Goal: Task Accomplishment & Management: Manage account settings

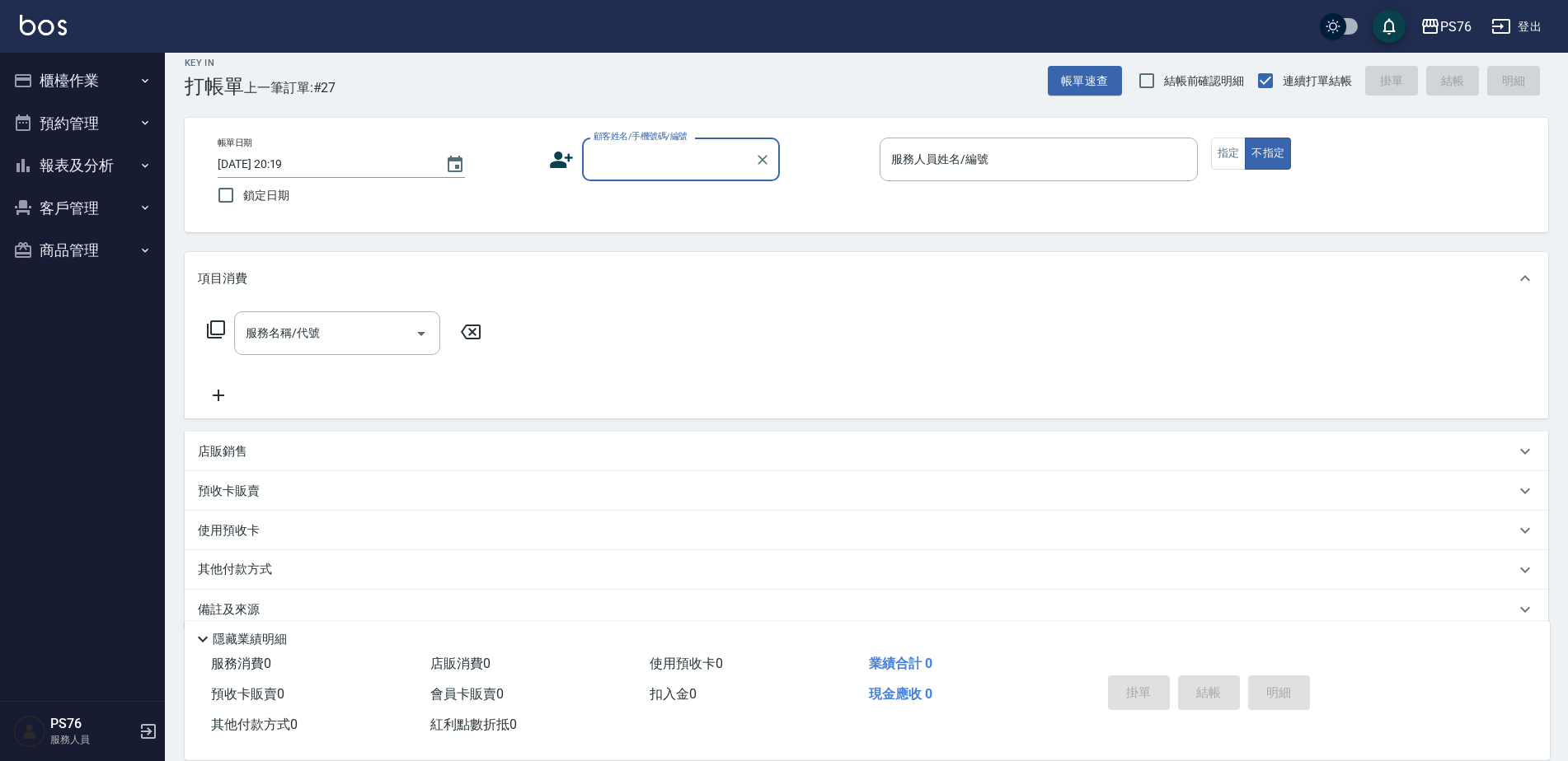
scroll to position [41, 0]
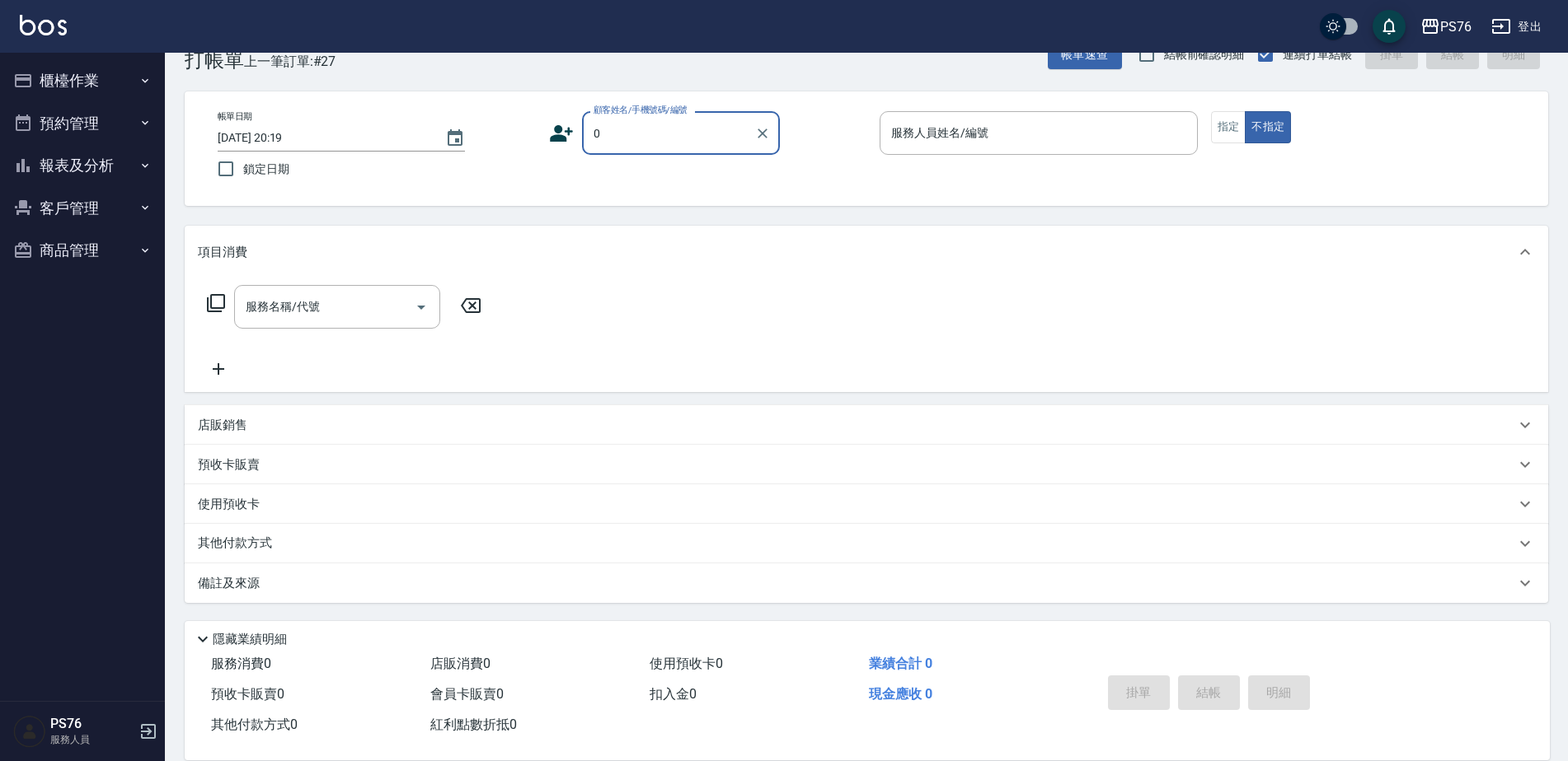
type input "無名字/0/null"
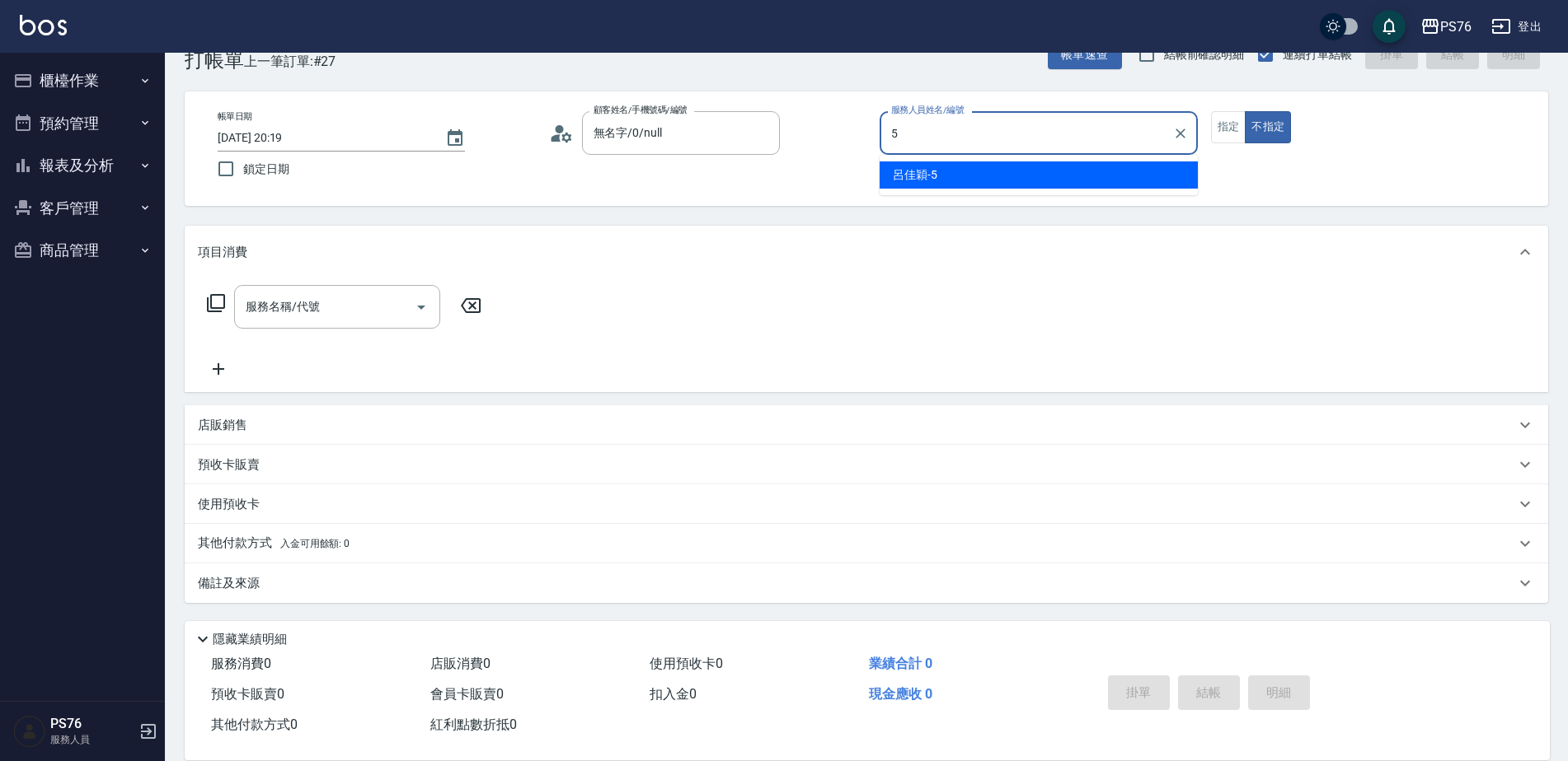
type input "呂佳穎-5"
type button "false"
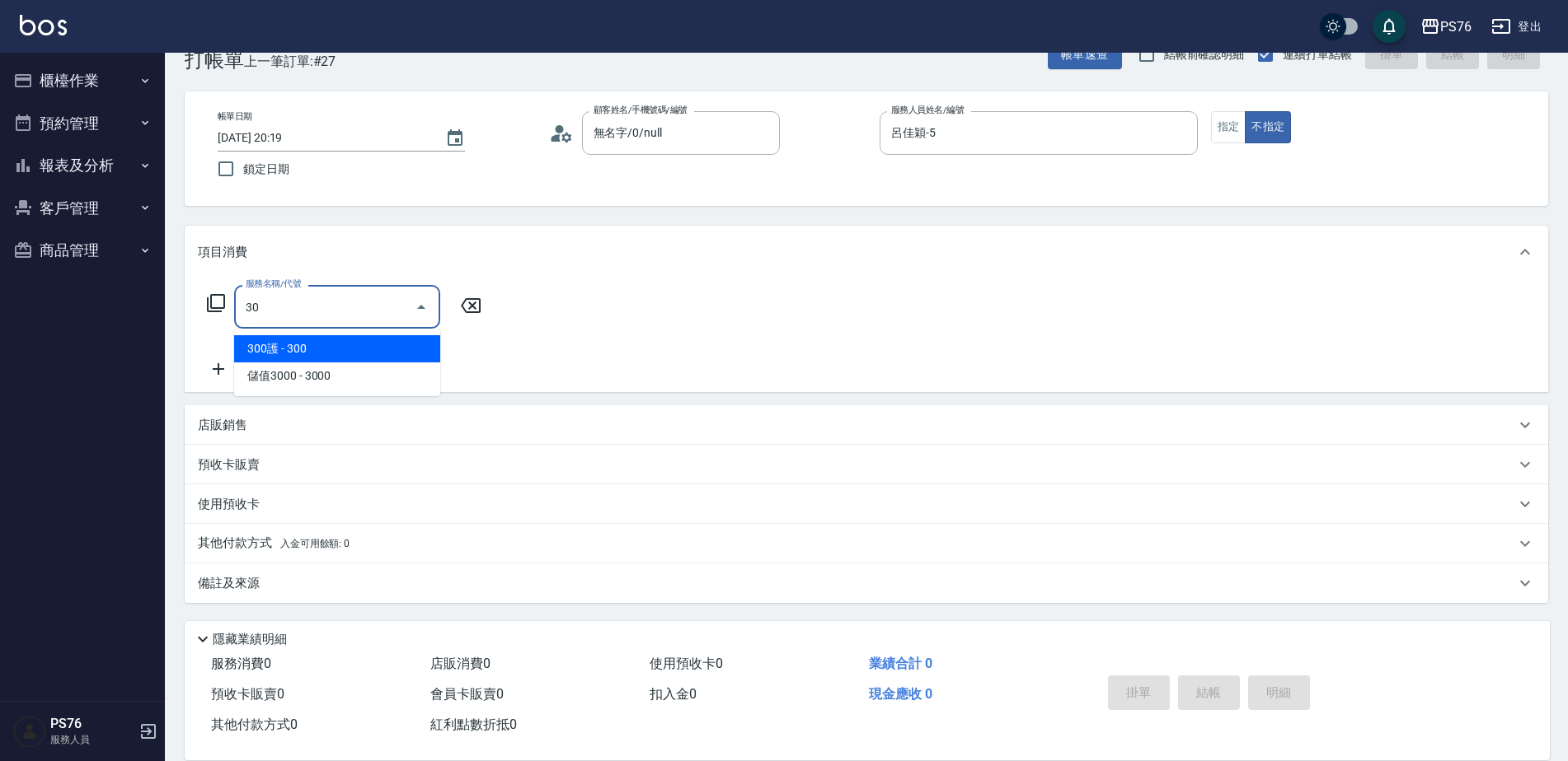
type input "3"
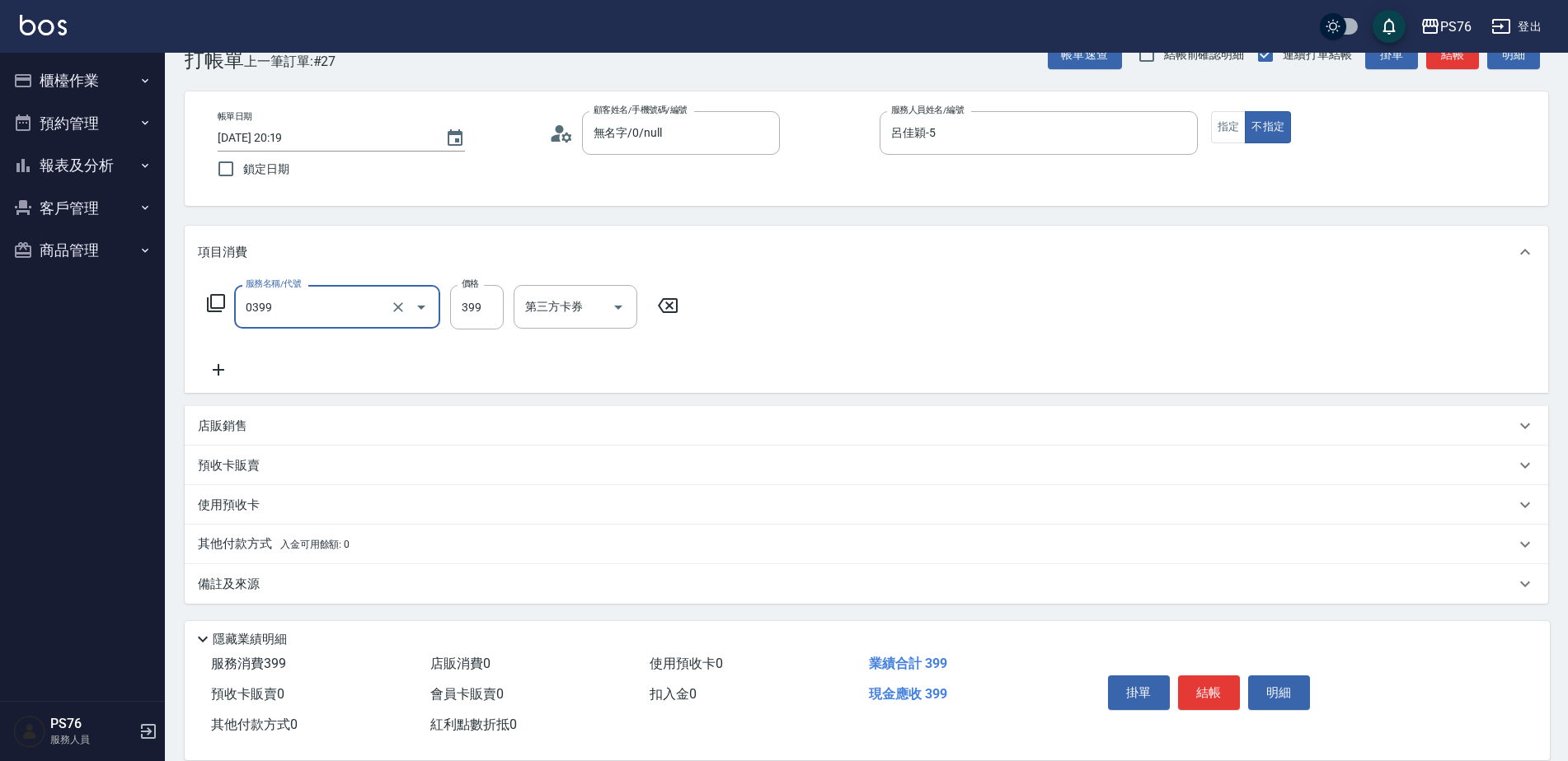
type input "海鹽399(0399)"
type input "呂佳穎-5"
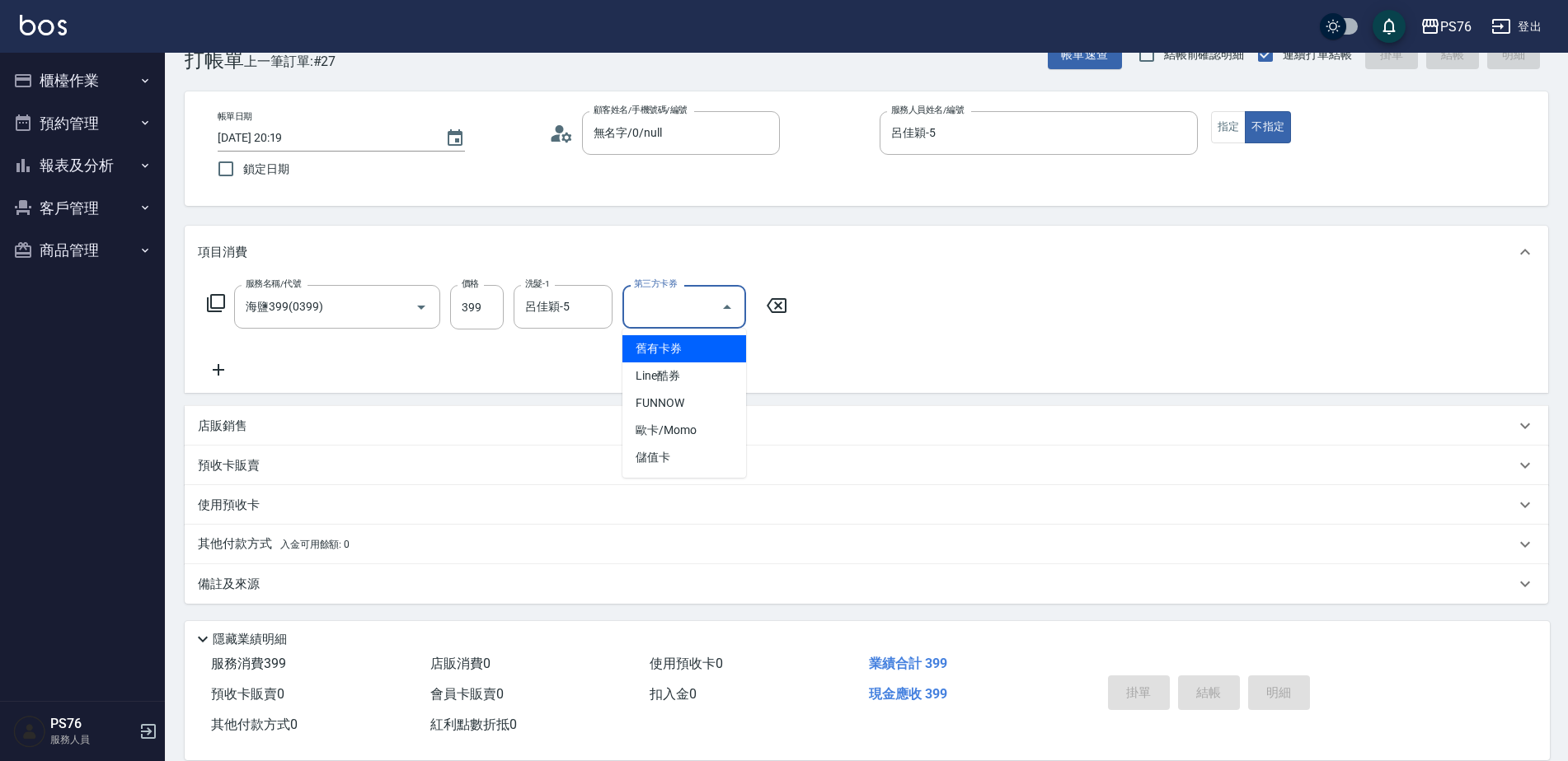
type input "[DATE] 20:56"
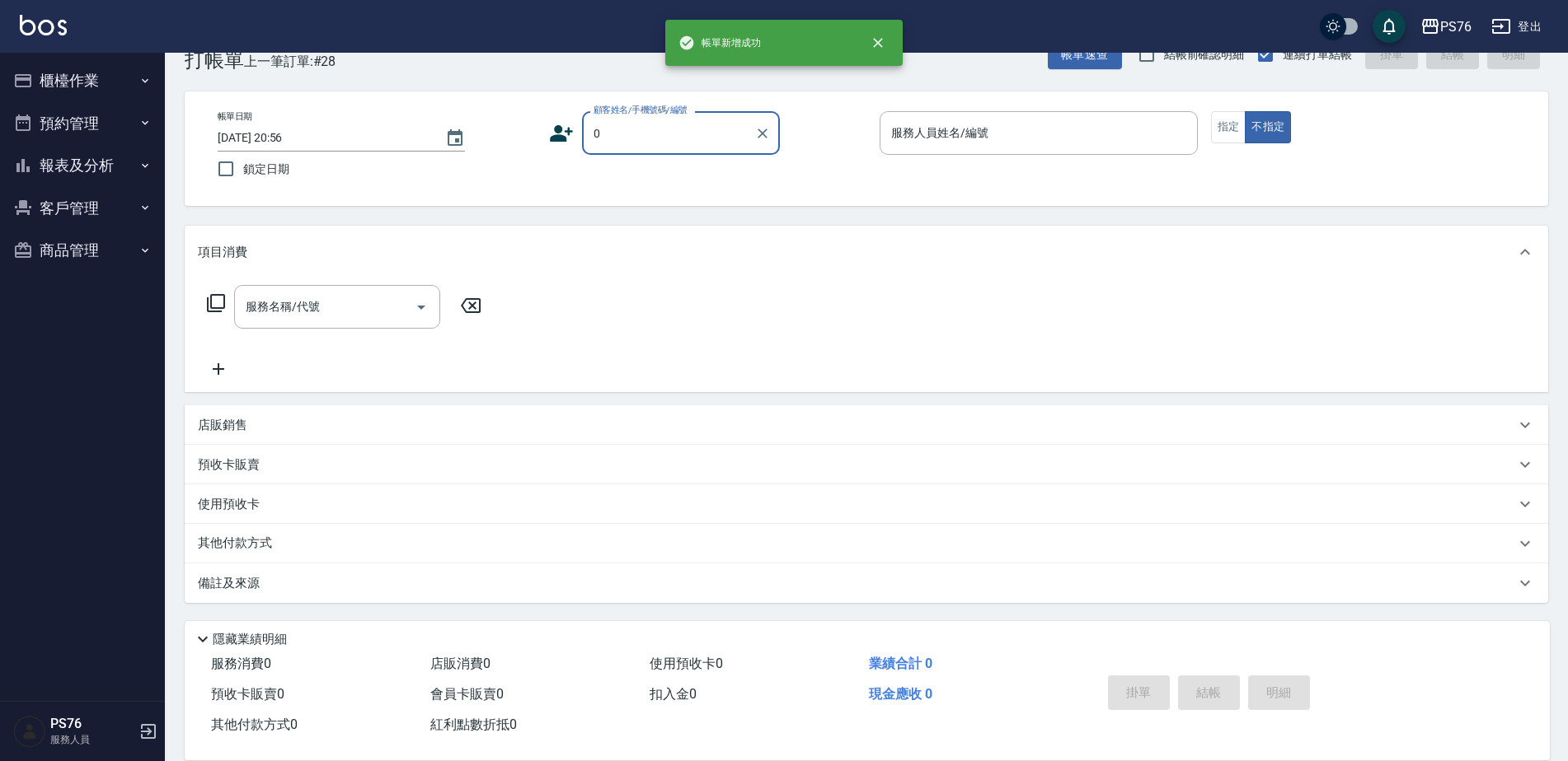
type input "無名字/0/null"
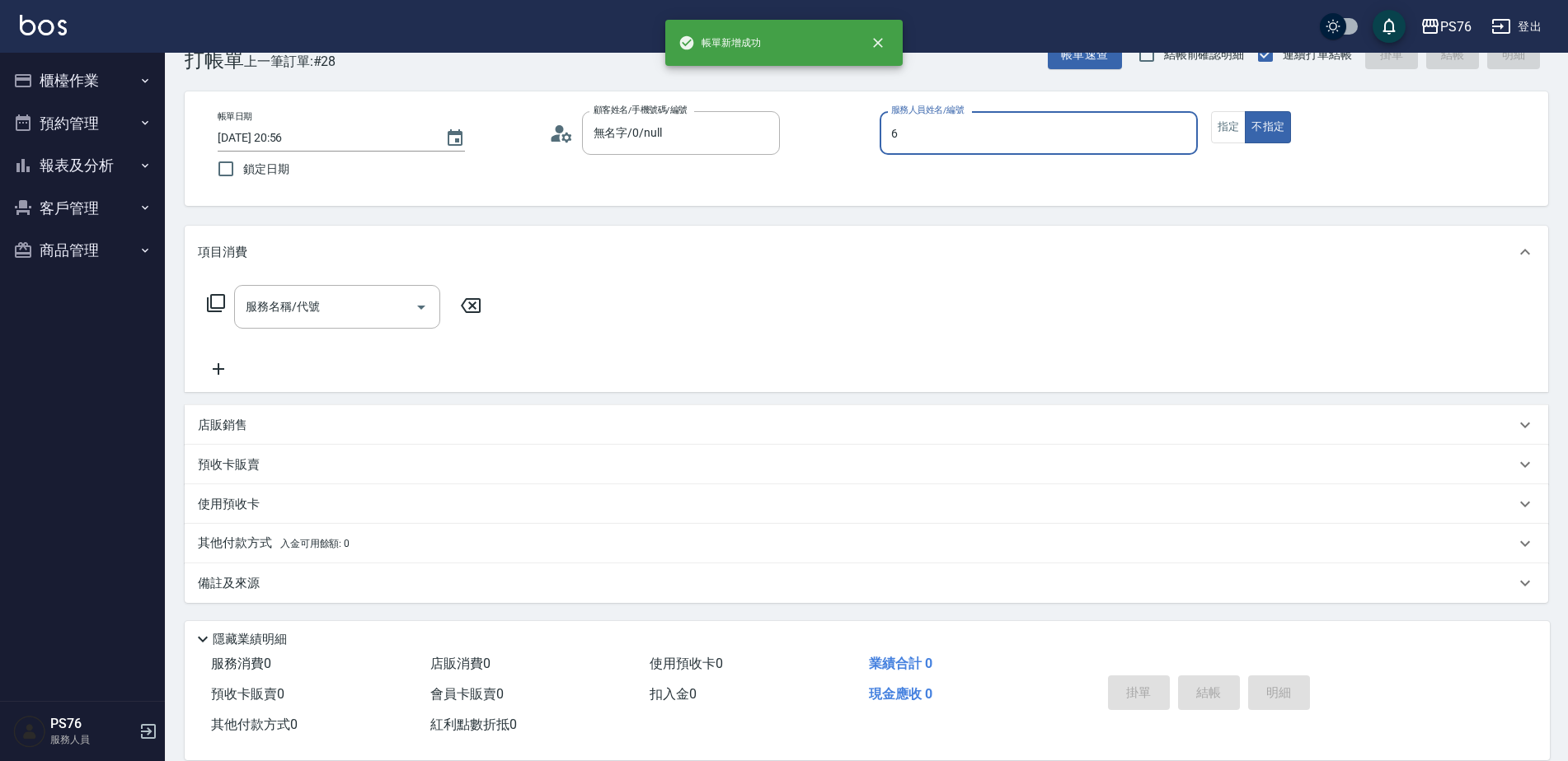
type input "洪彩娟-6"
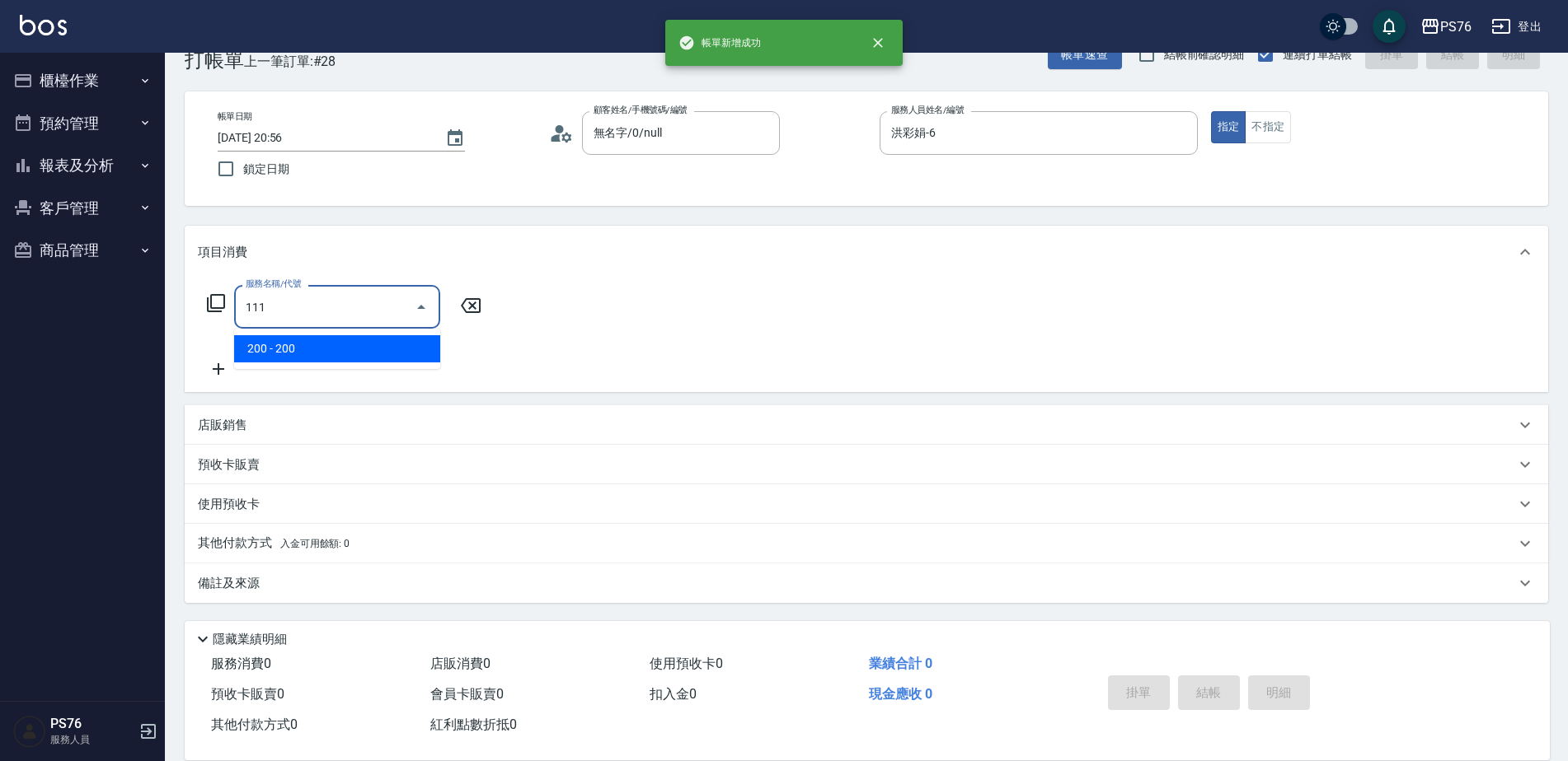
type input "200(111)"
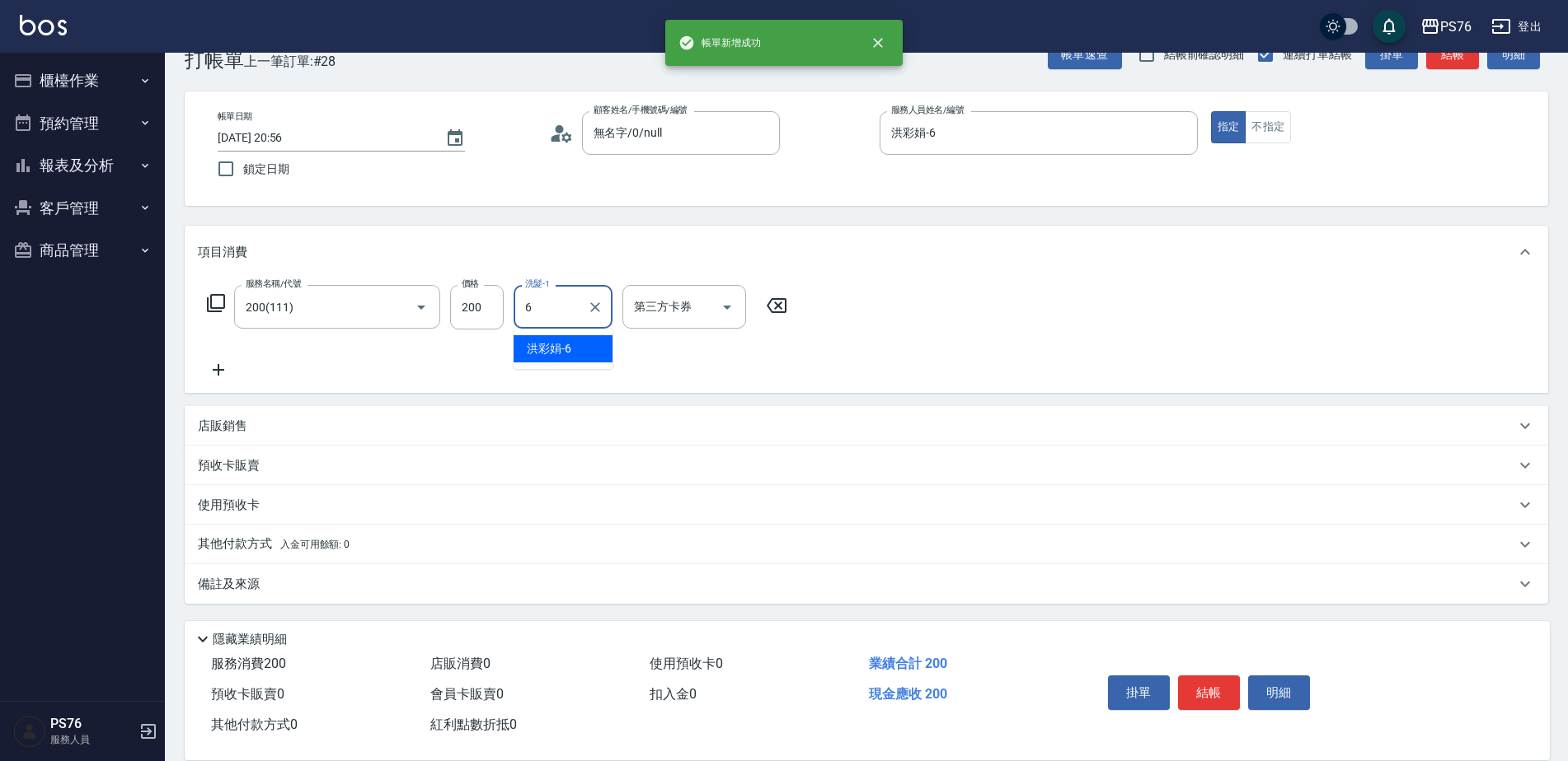
type input "洪彩娟-6"
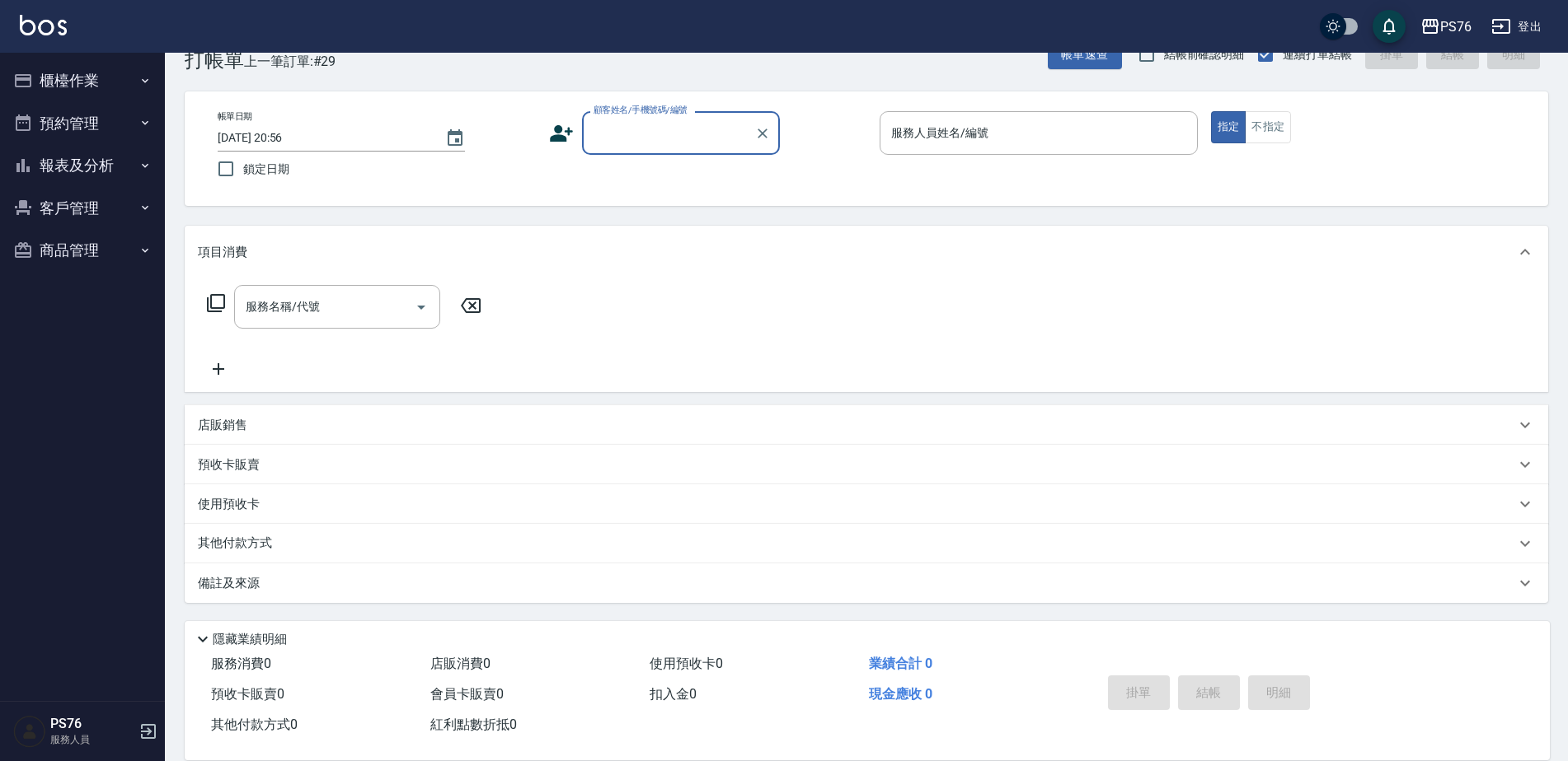
click at [87, 87] on button "櫃檯作業" at bounding box center [83, 81] width 152 height 43
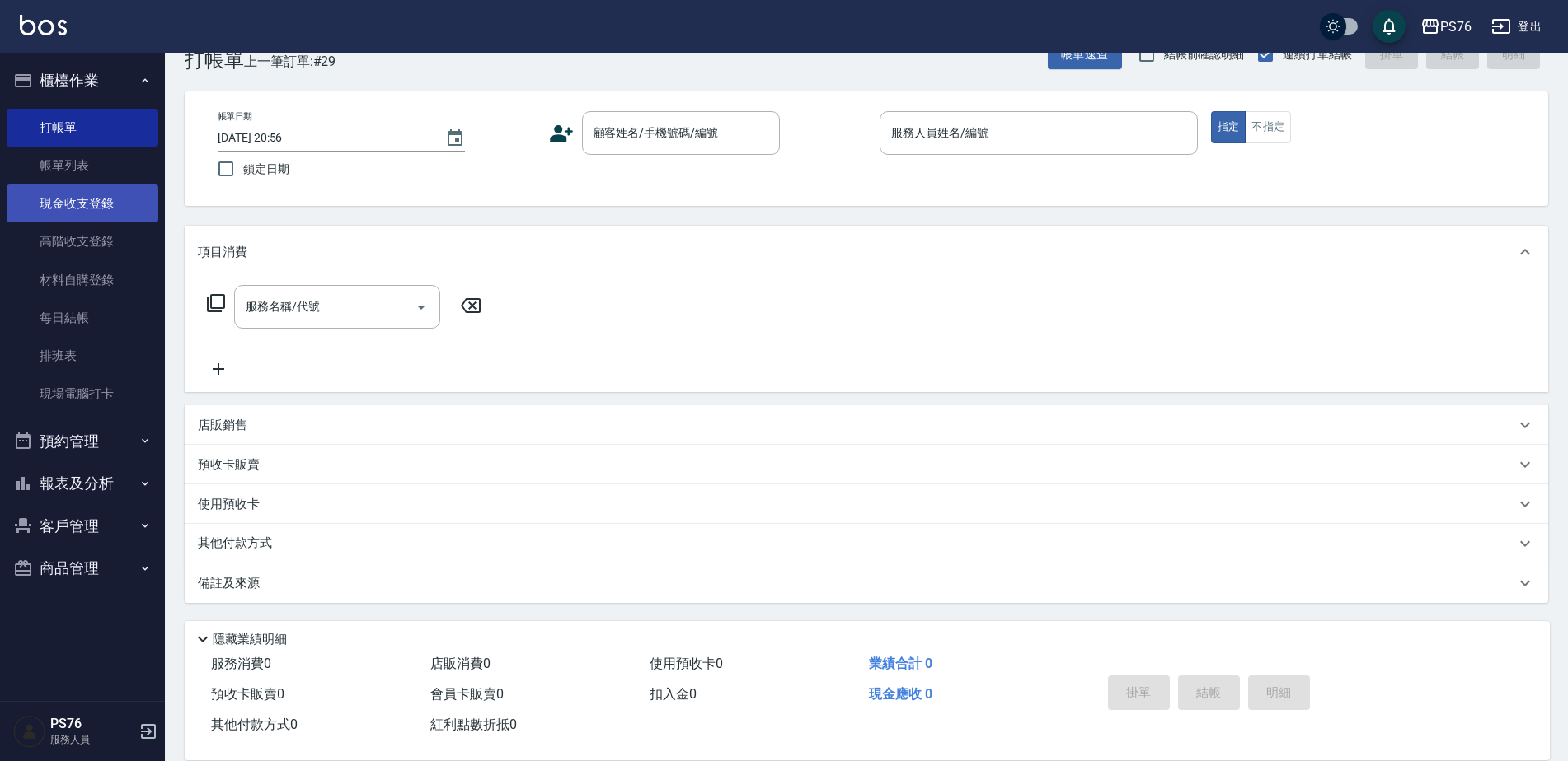
click at [102, 211] on link "現金收支登錄" at bounding box center [83, 203] width 152 height 38
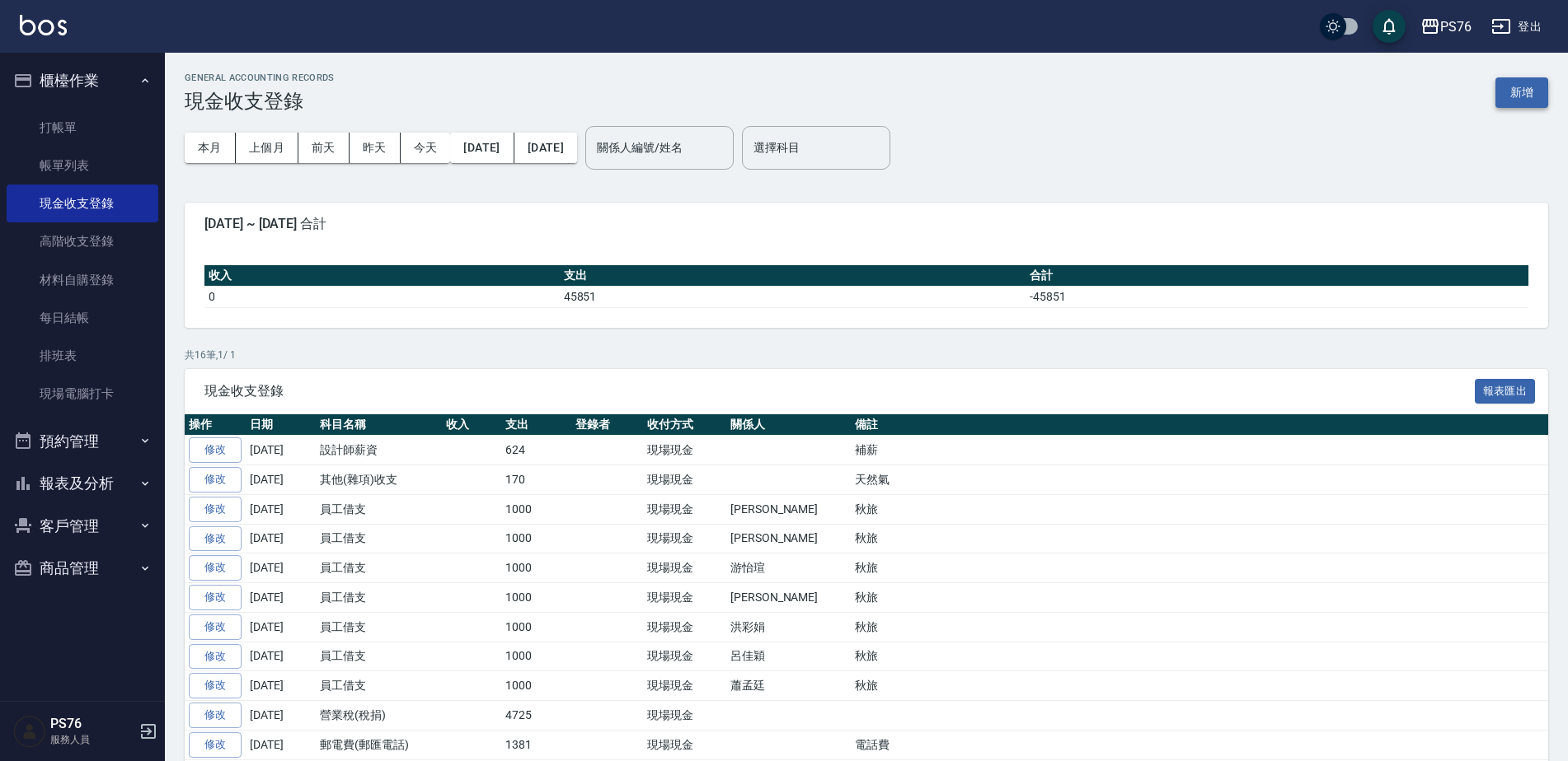
click at [1518, 91] on button "新增" at bounding box center [1522, 93] width 53 height 31
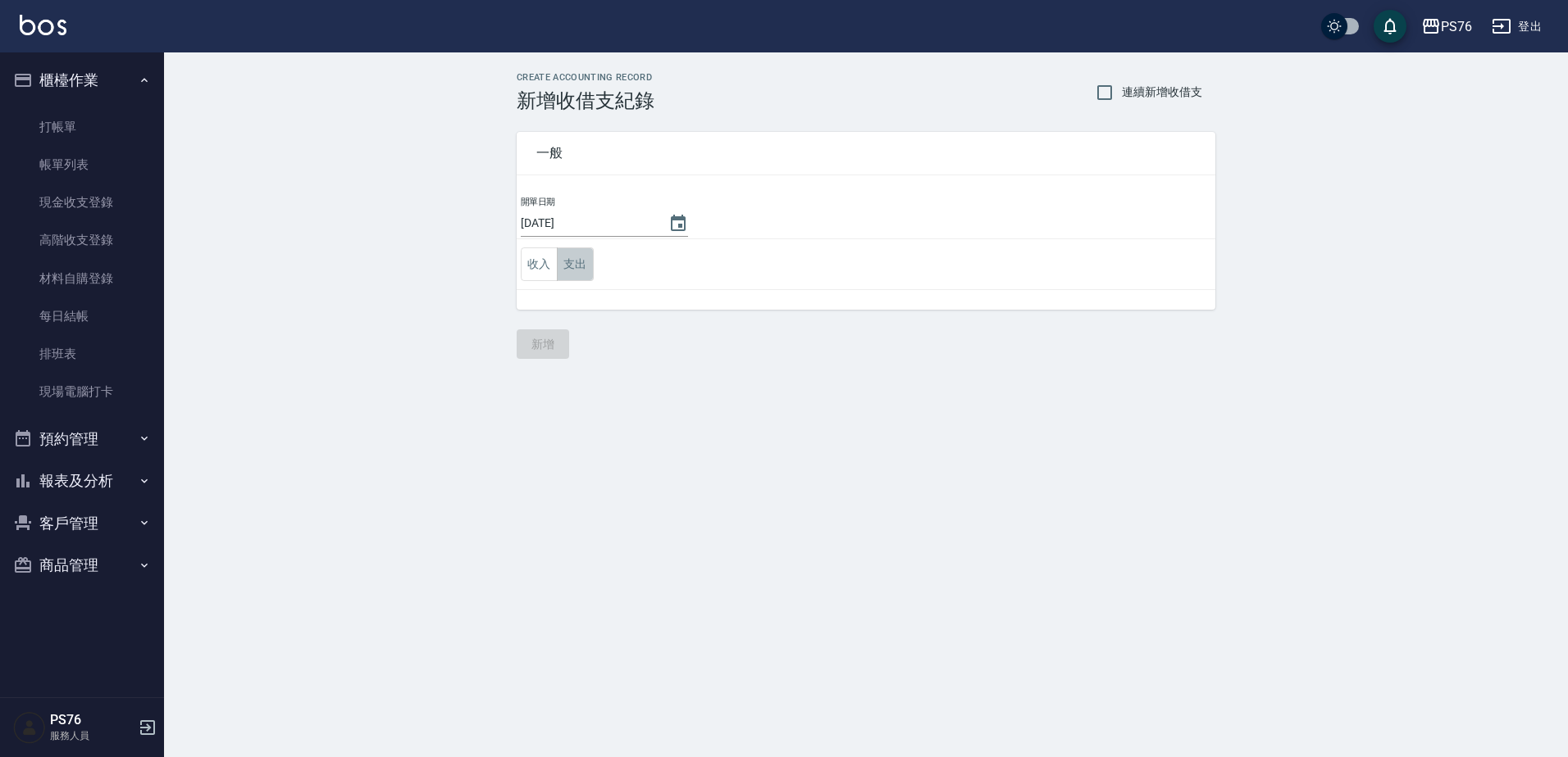
click at [579, 259] on button "支出" at bounding box center [575, 265] width 37 height 34
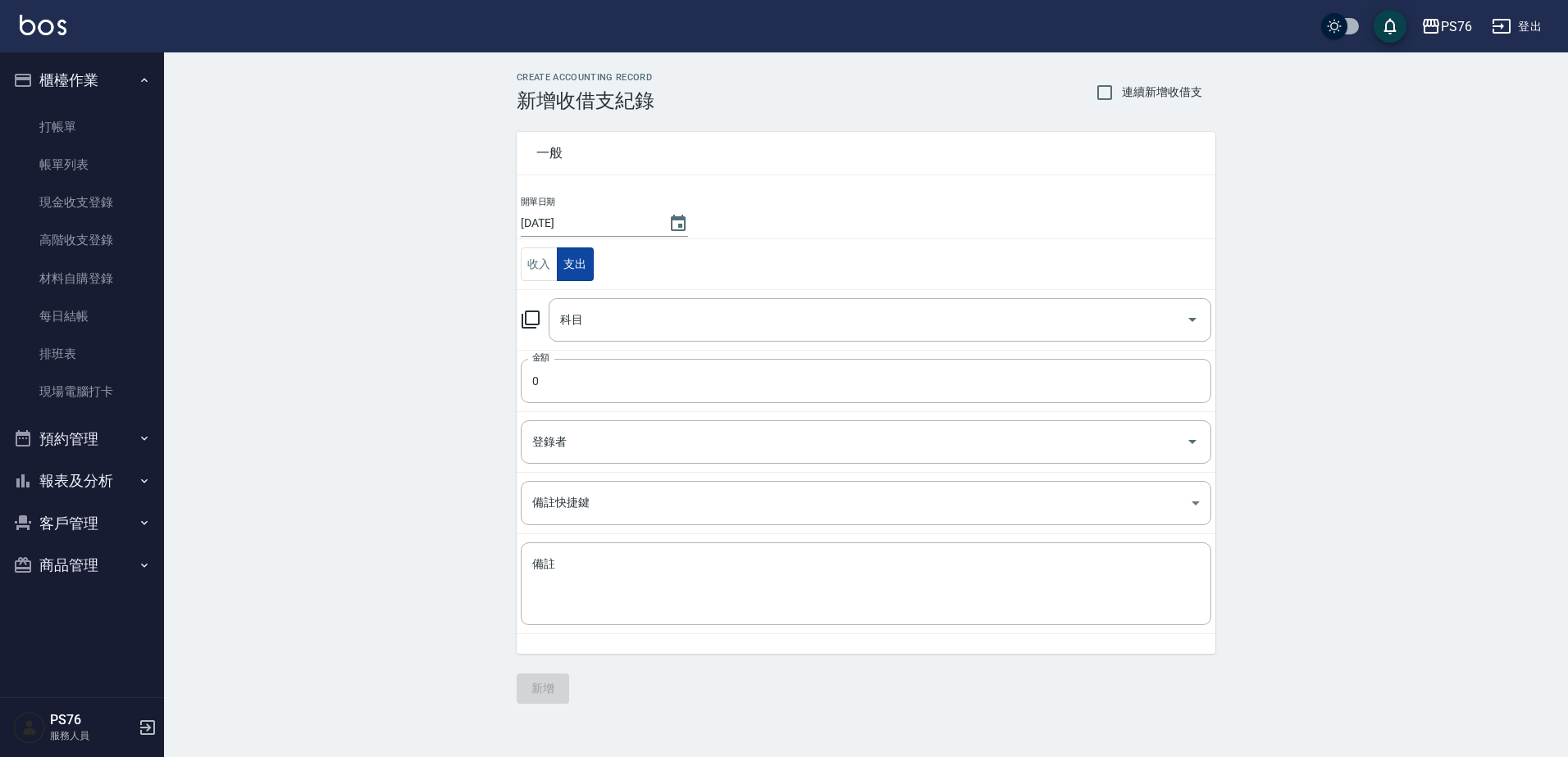
click at [599, 297] on td "科目 科目" at bounding box center [865, 319] width 699 height 60
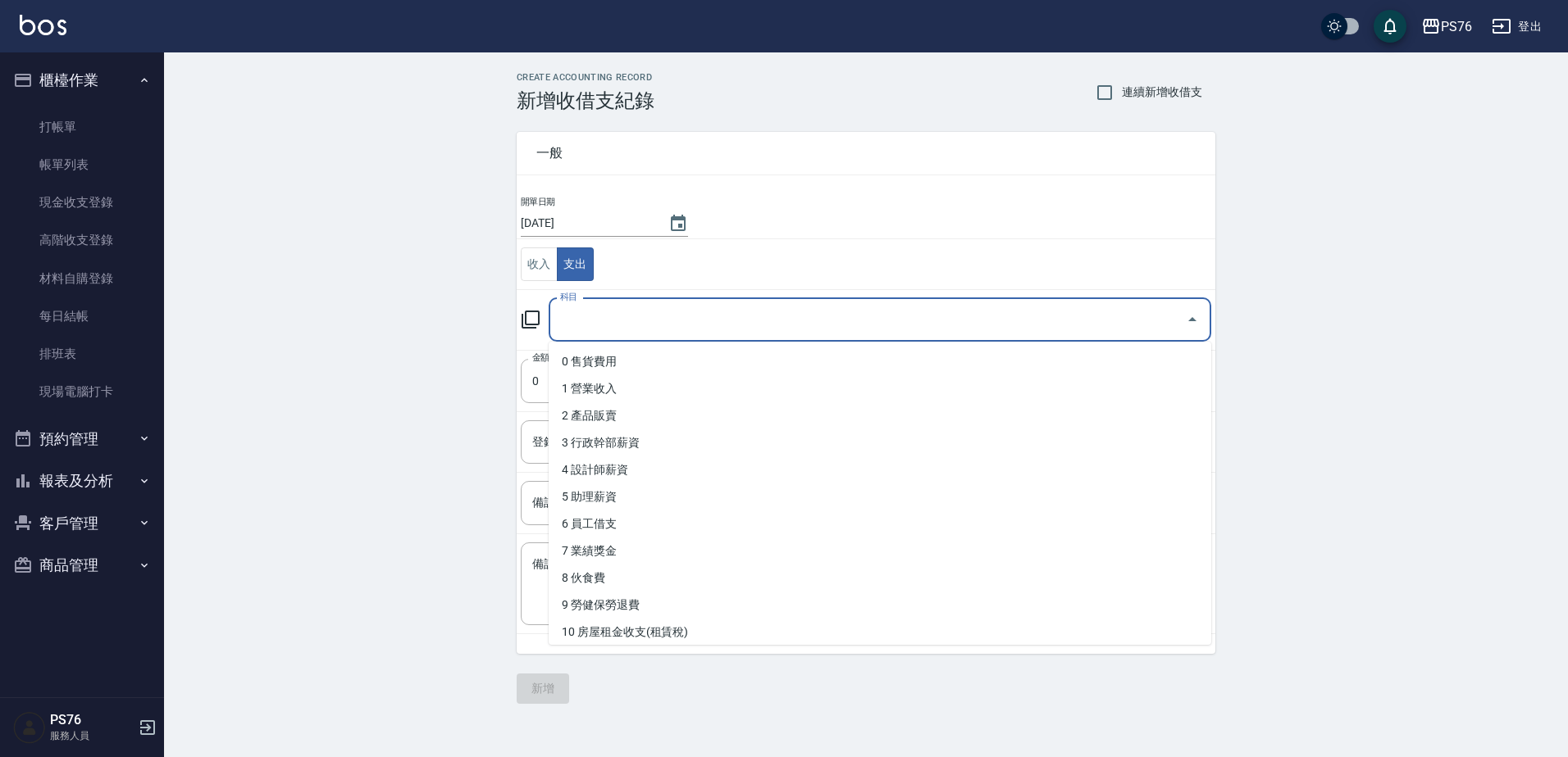
click at [603, 315] on input "科目" at bounding box center [868, 320] width 623 height 29
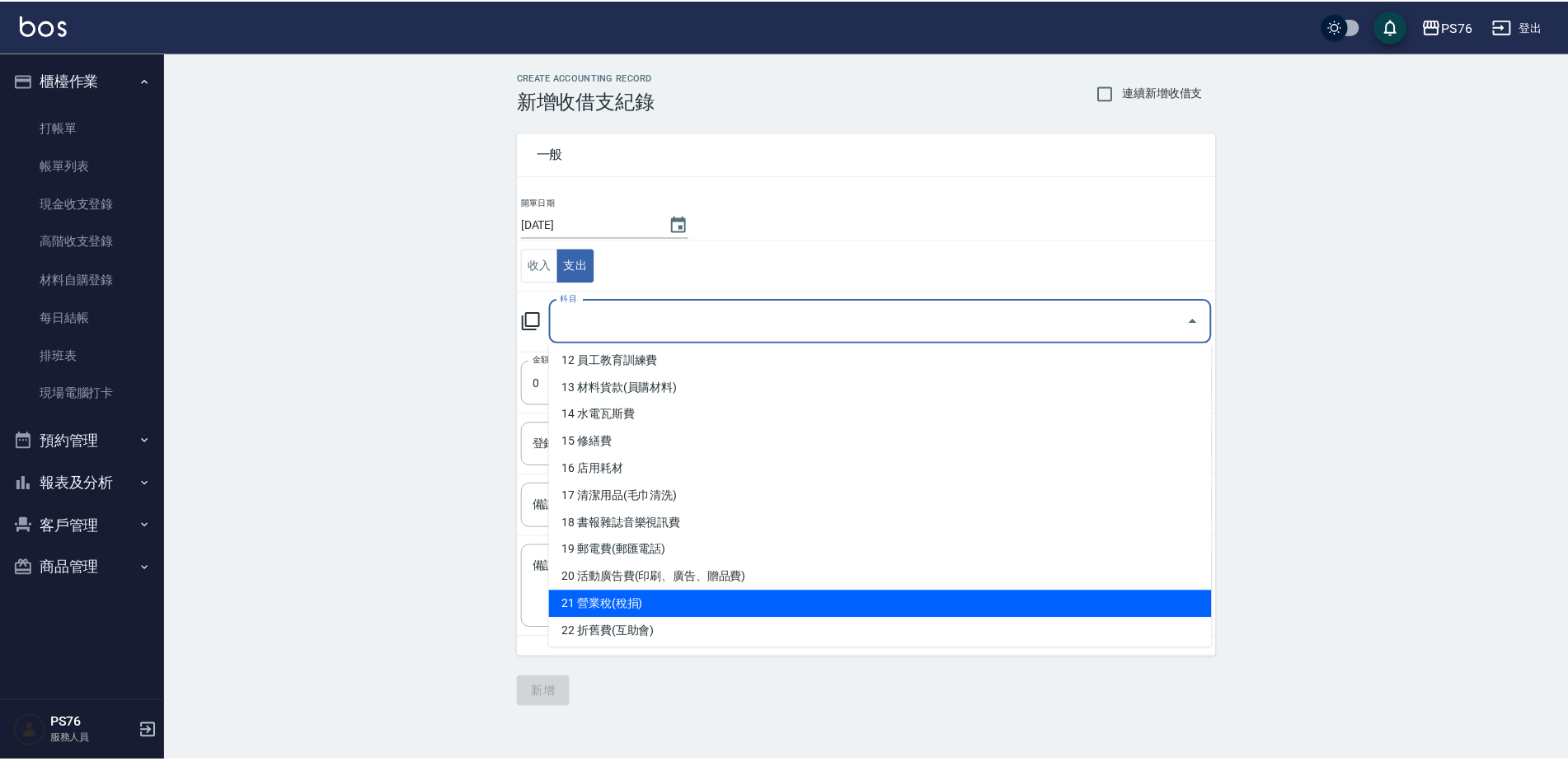
scroll to position [412, 0]
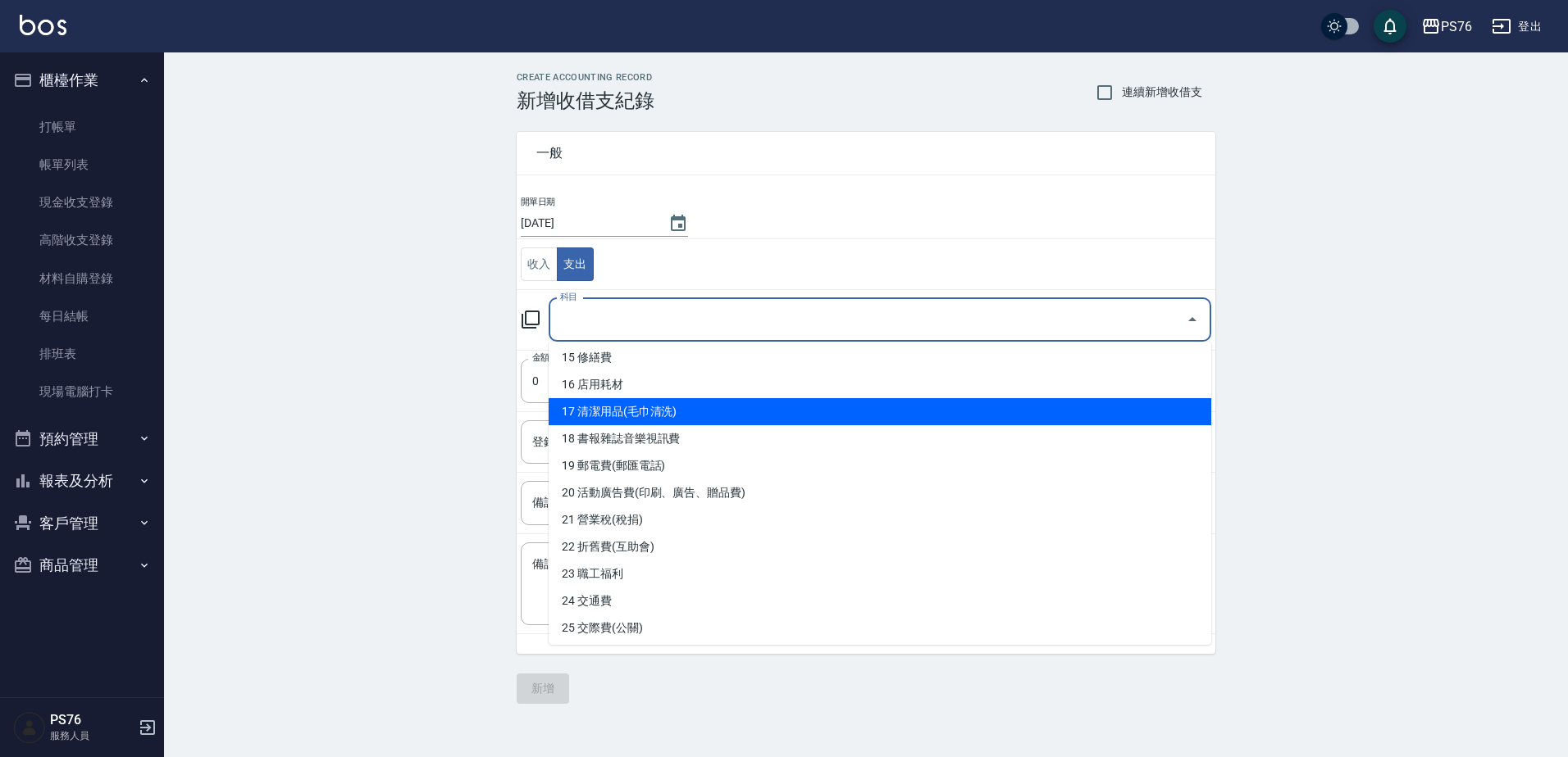
click at [643, 411] on li "17 清潔用品(毛巾清洗)" at bounding box center [880, 412] width 662 height 27
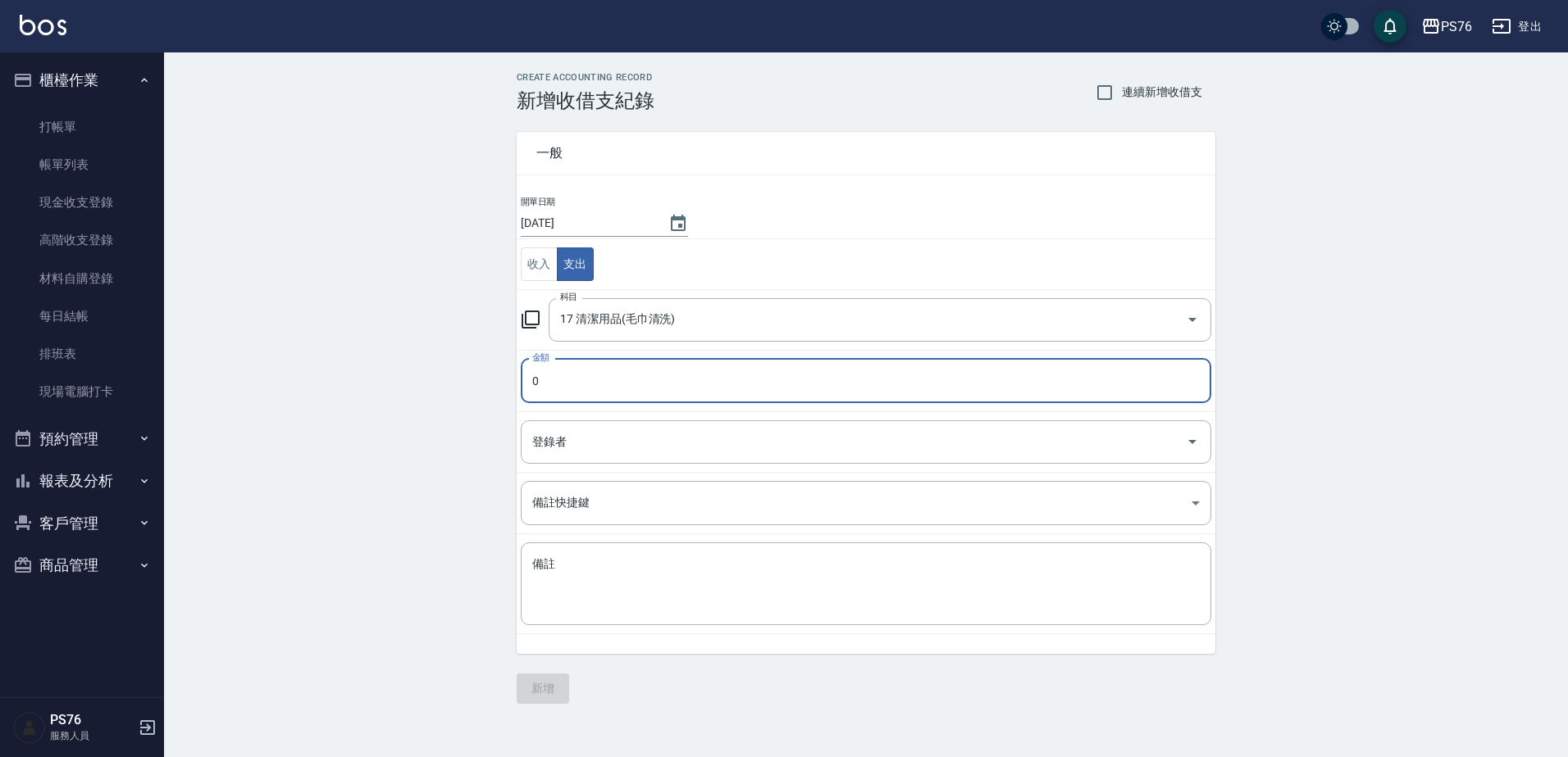
type input "17 清潔用品(毛巾清洗)"
type input "100"
click at [563, 687] on button "新增" at bounding box center [542, 689] width 53 height 31
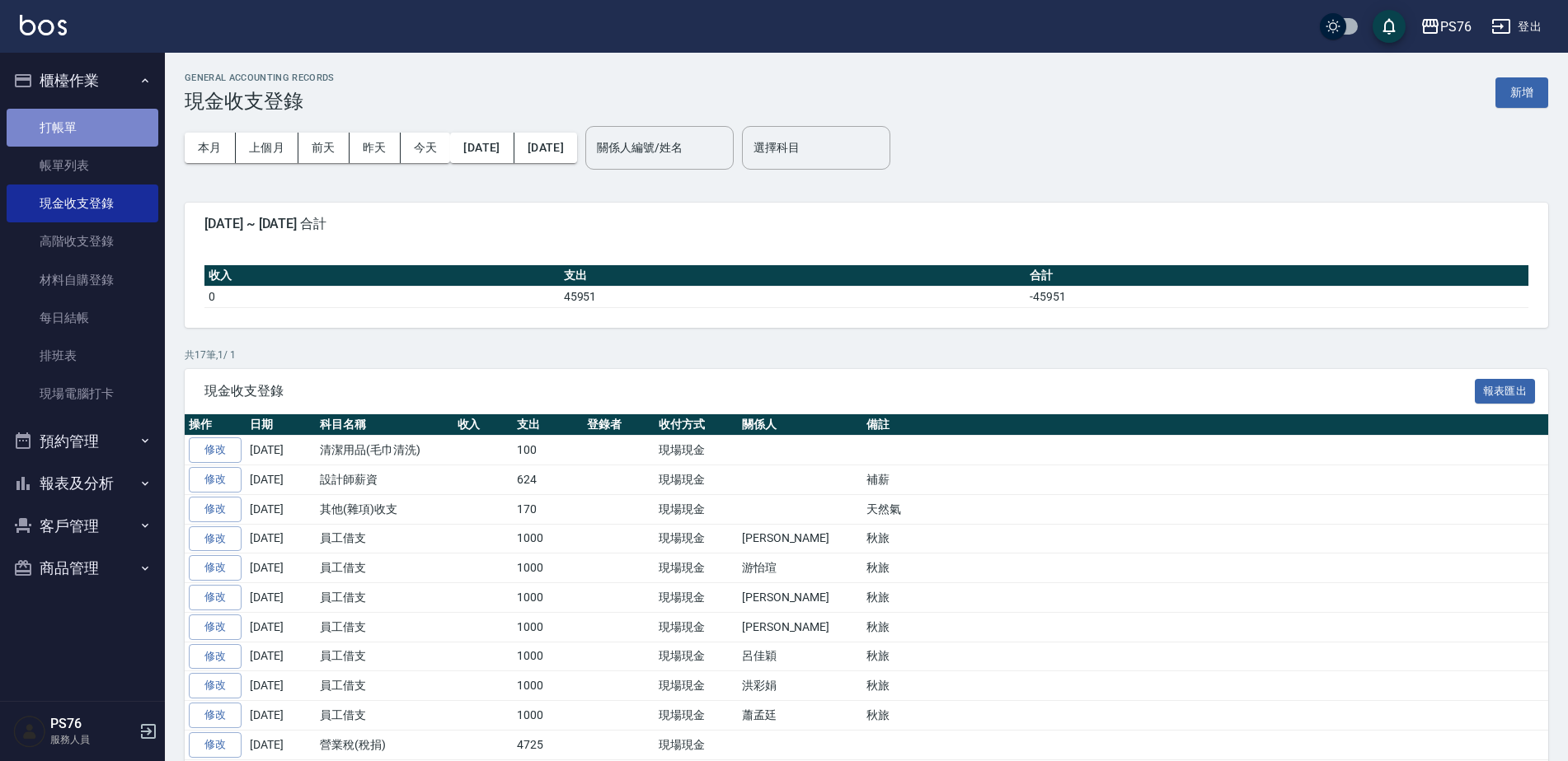
click at [89, 130] on link "打帳單" at bounding box center [83, 127] width 152 height 38
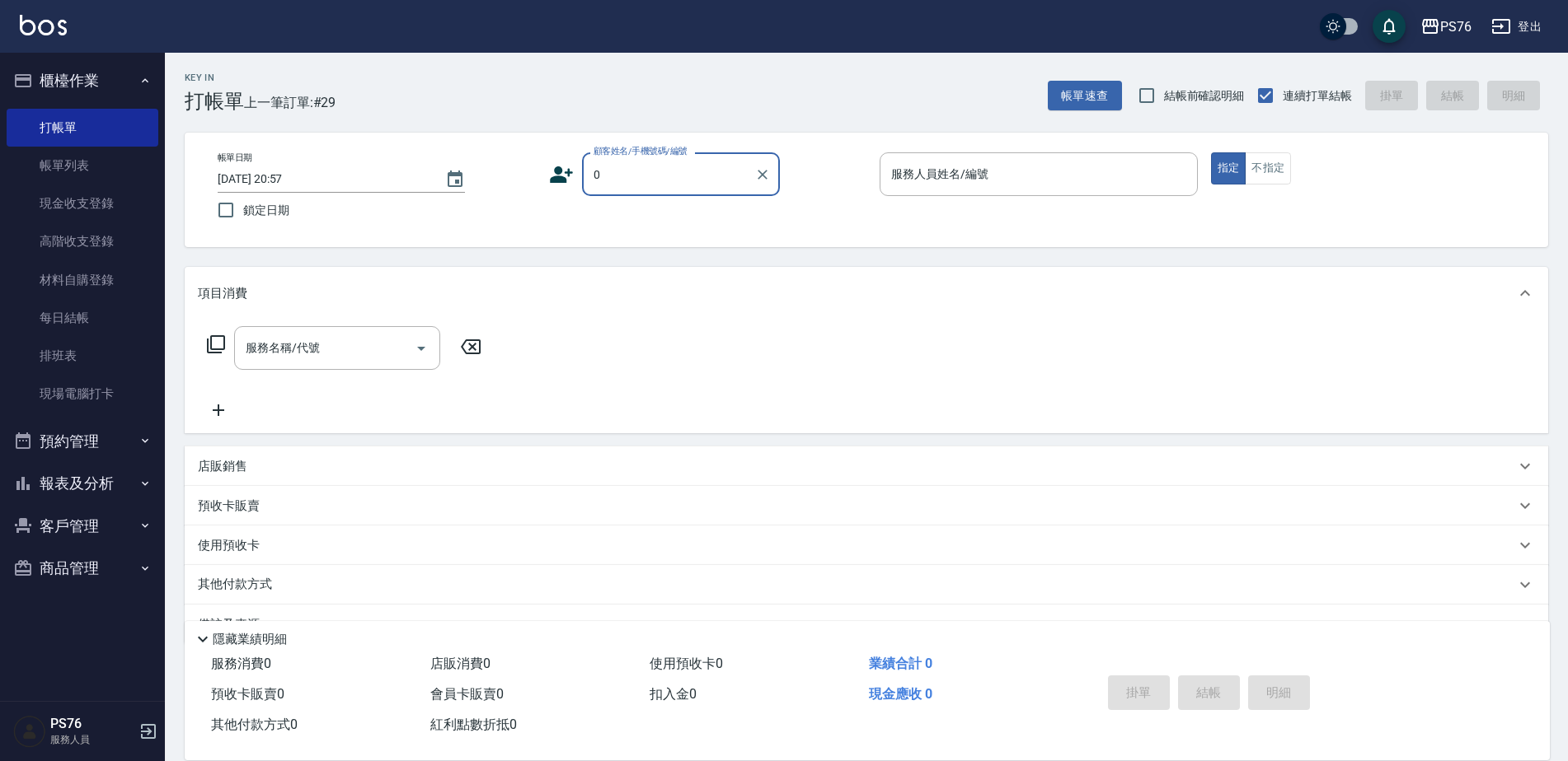
type input "無名字/0/null"
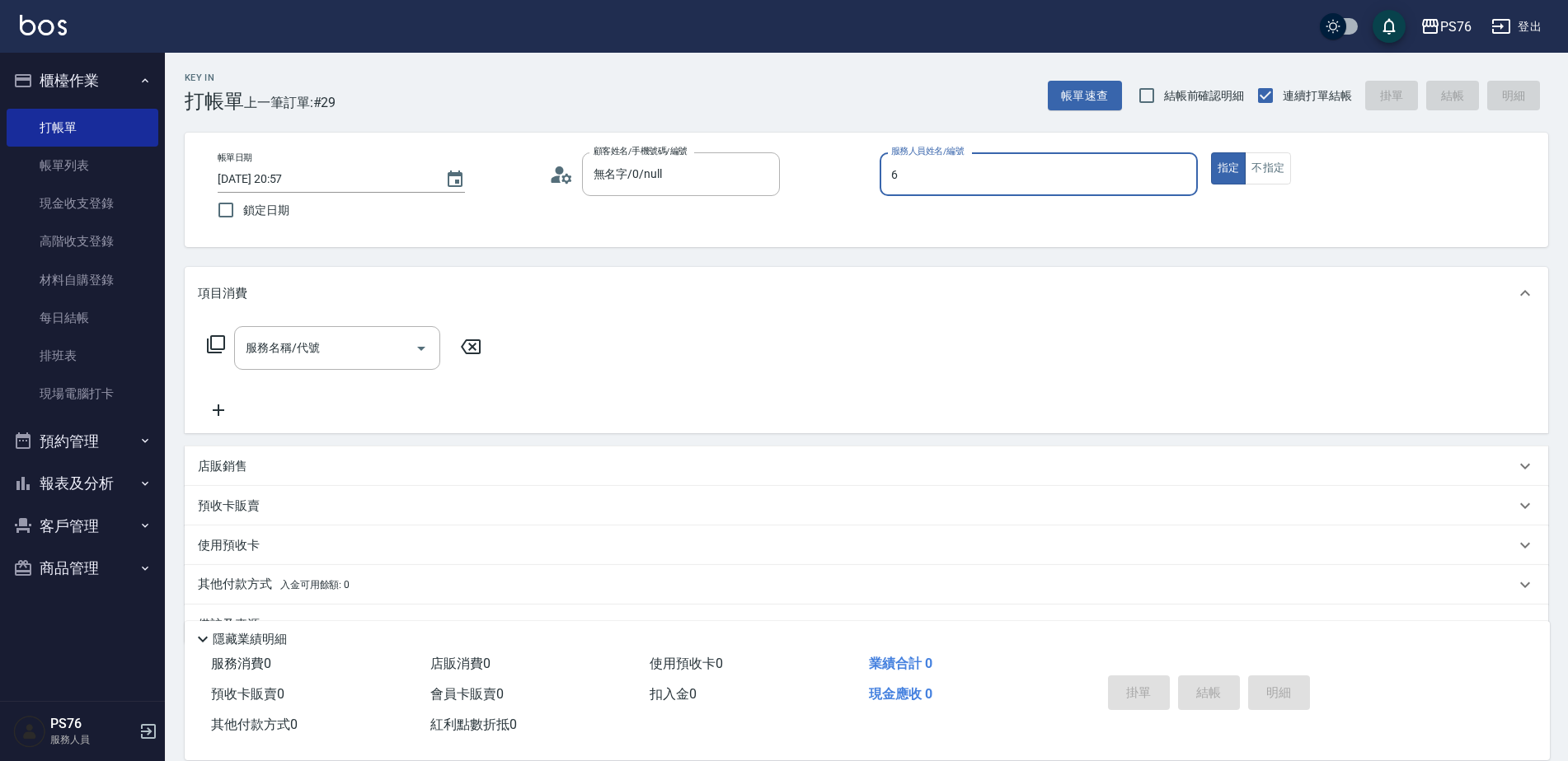
type input "洪彩娟-6"
type button "true"
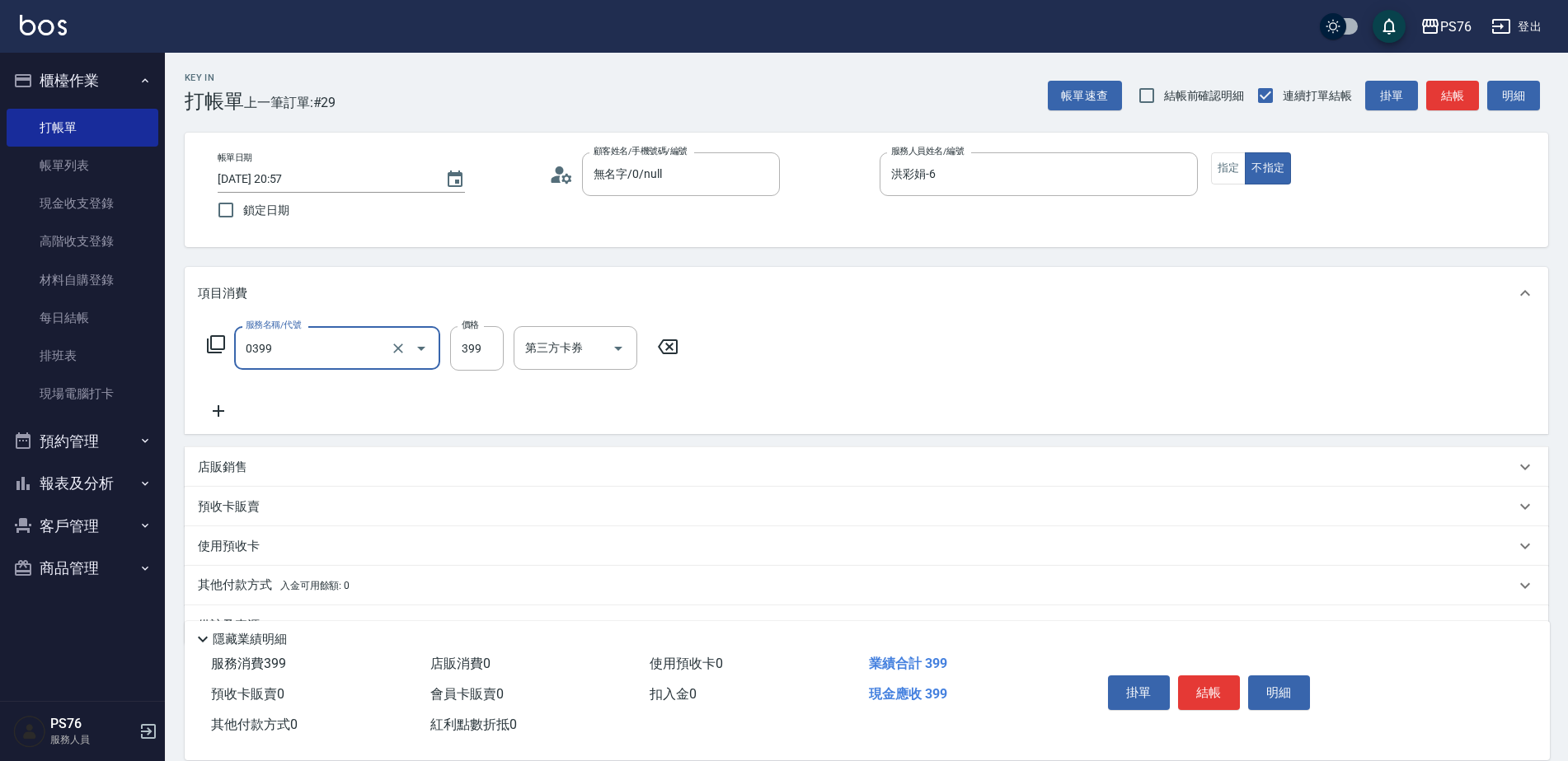
type input "海鹽399(0399)"
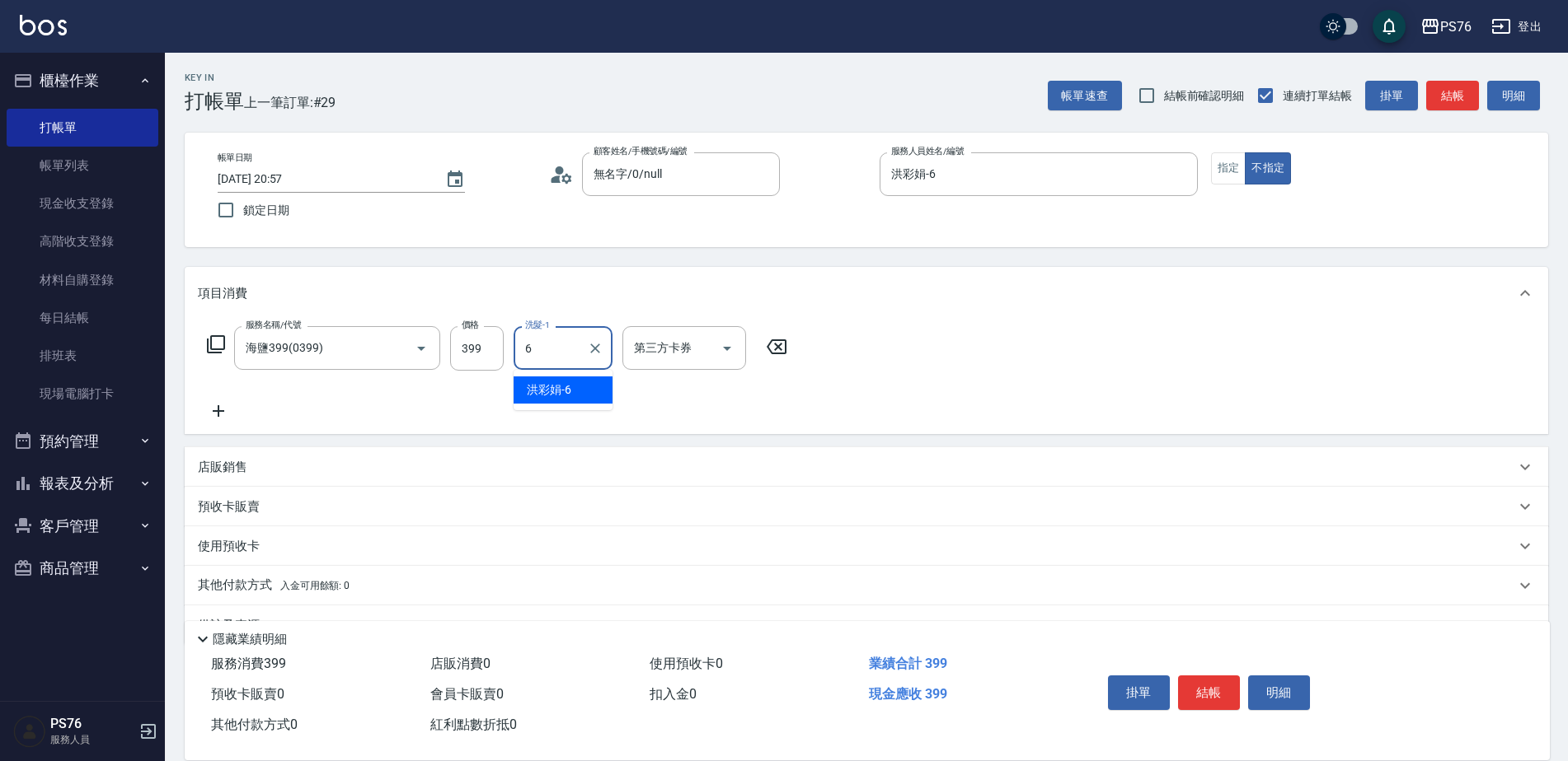
type input "洪彩娟-6"
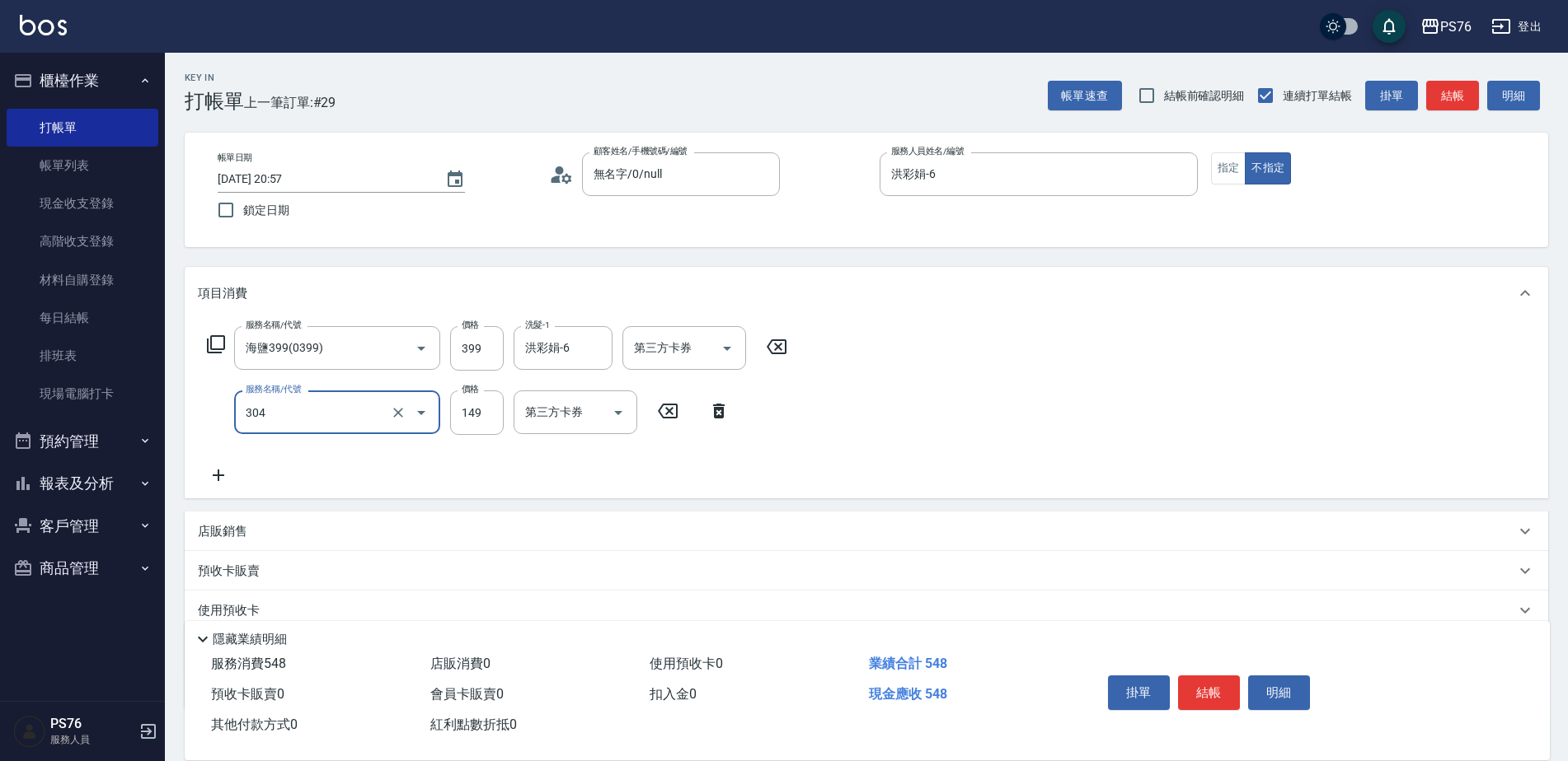
type input "剪髮(304)"
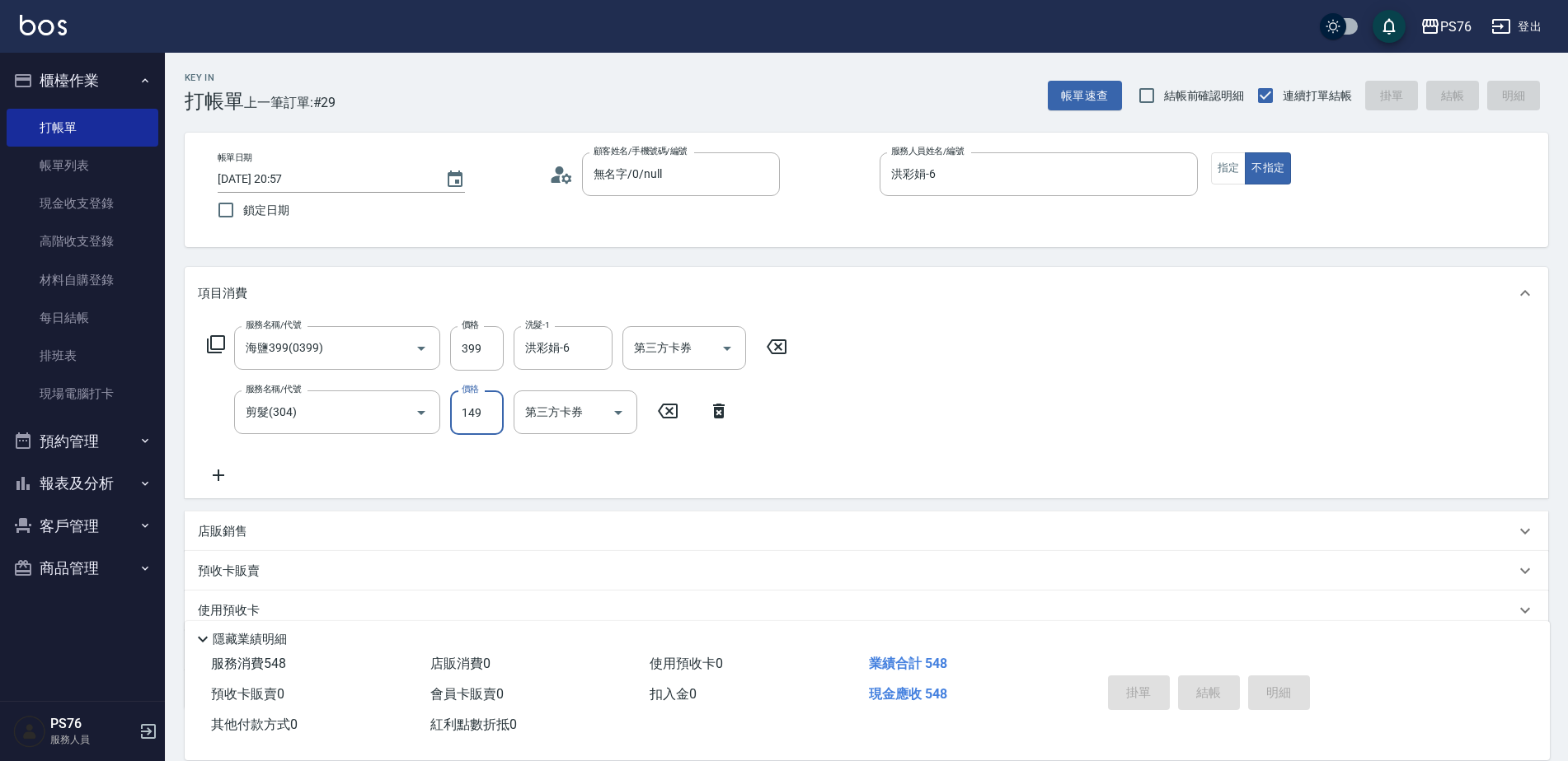
type input "[DATE] 21:16"
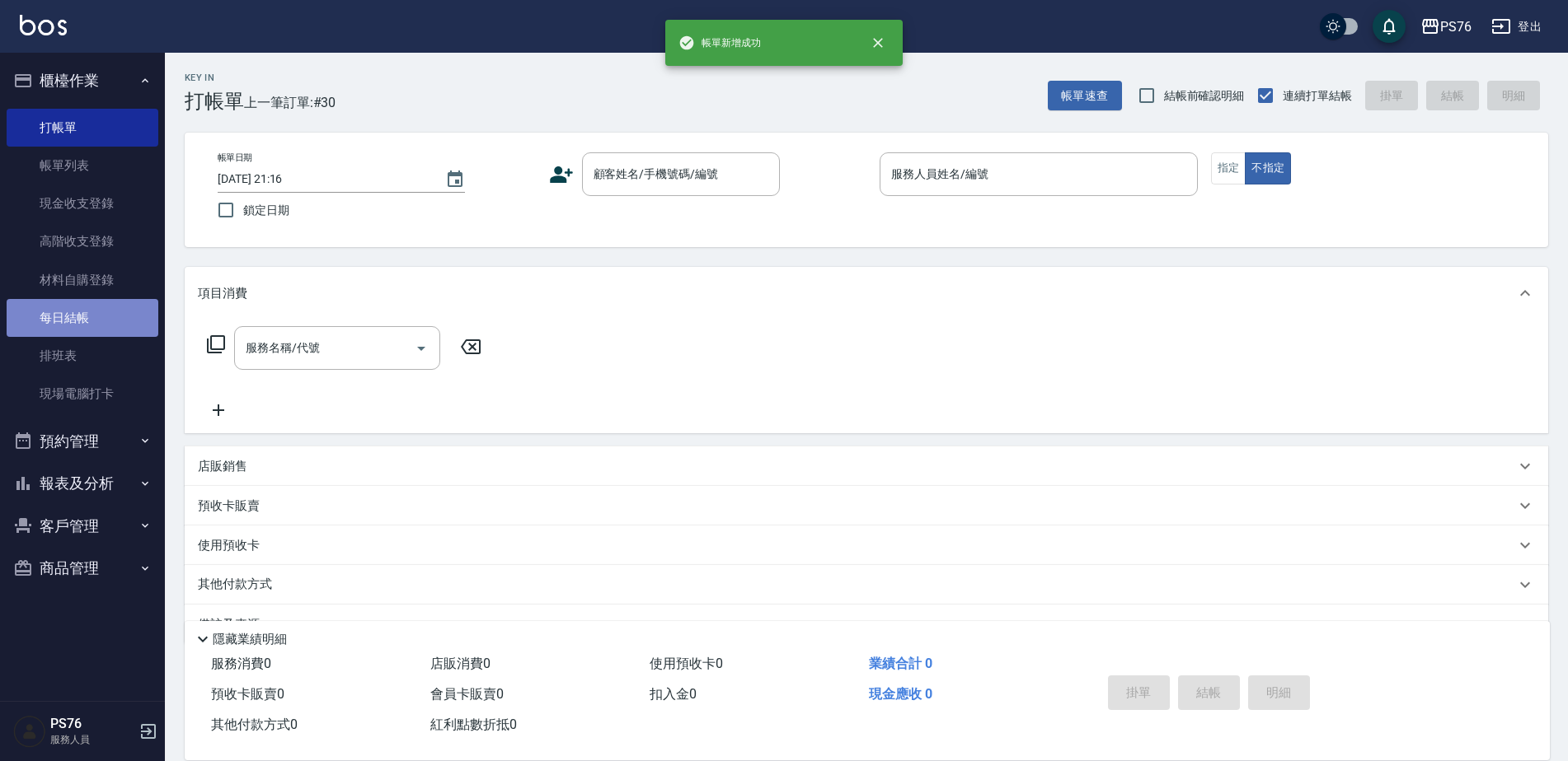
click at [123, 309] on link "每日結帳" at bounding box center [83, 318] width 152 height 38
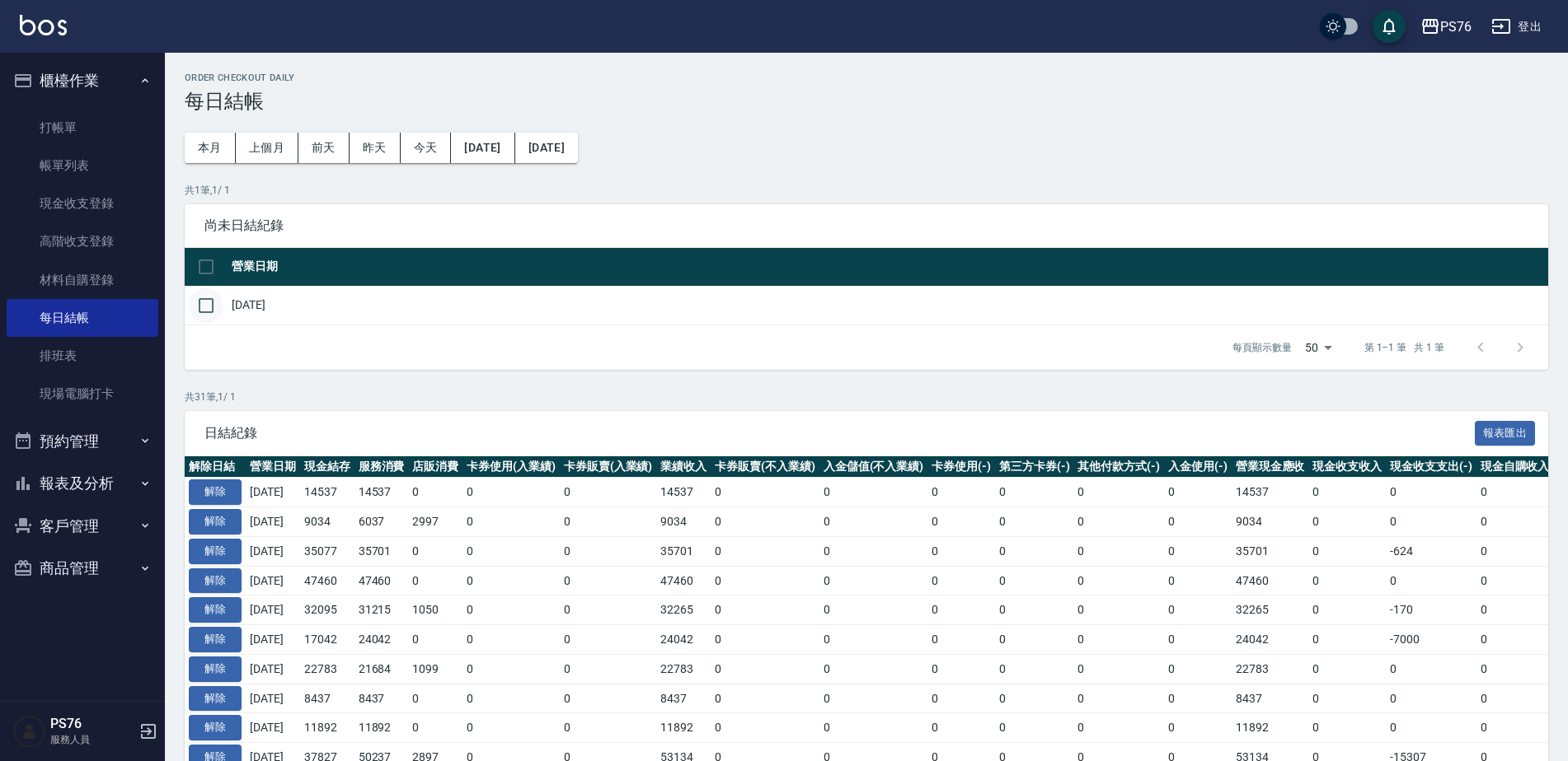
click at [213, 311] on input "checkbox" at bounding box center [206, 305] width 35 height 35
checkbox input "true"
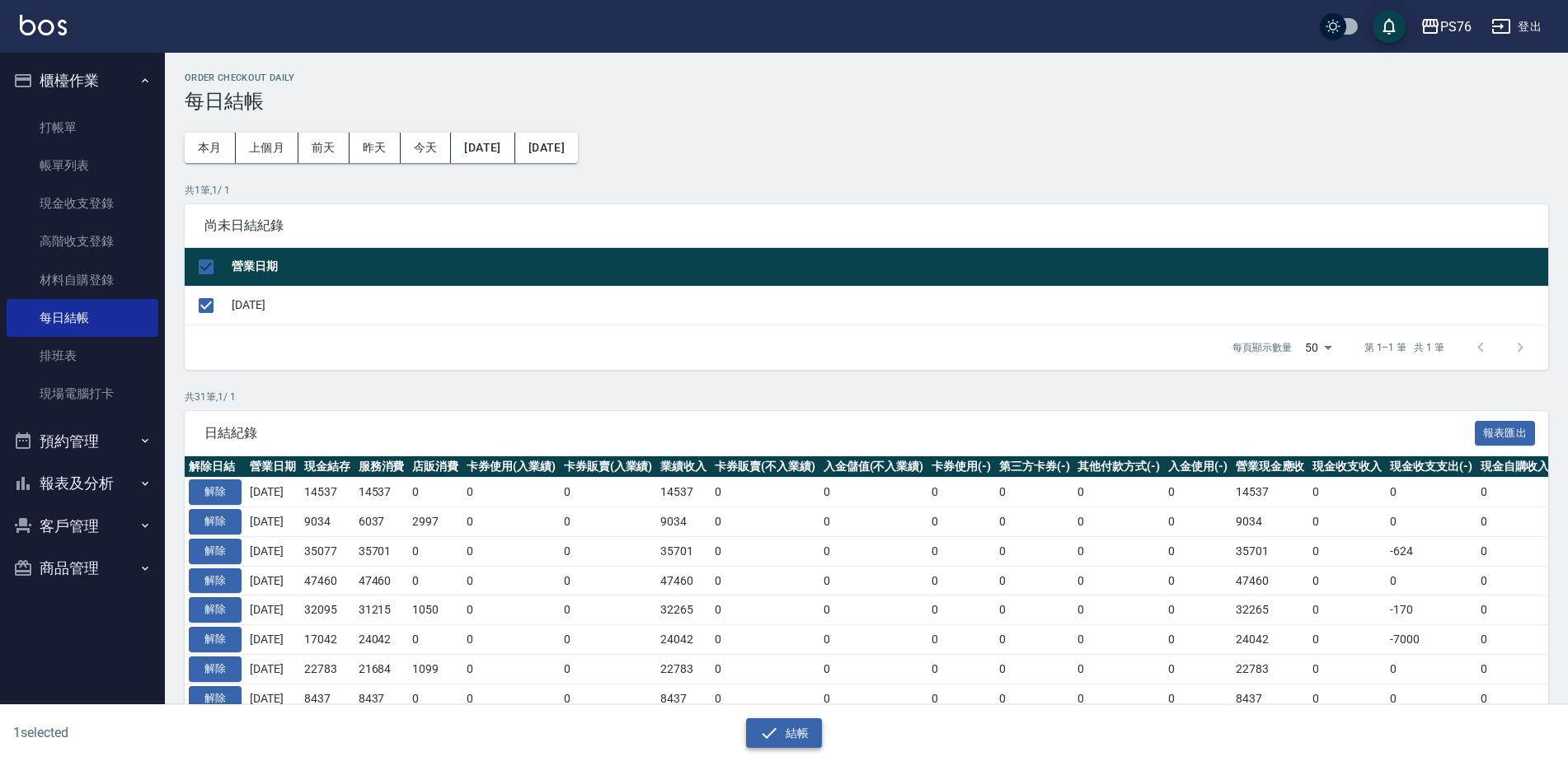
click at [798, 735] on button "結帳" at bounding box center [784, 734] width 77 height 31
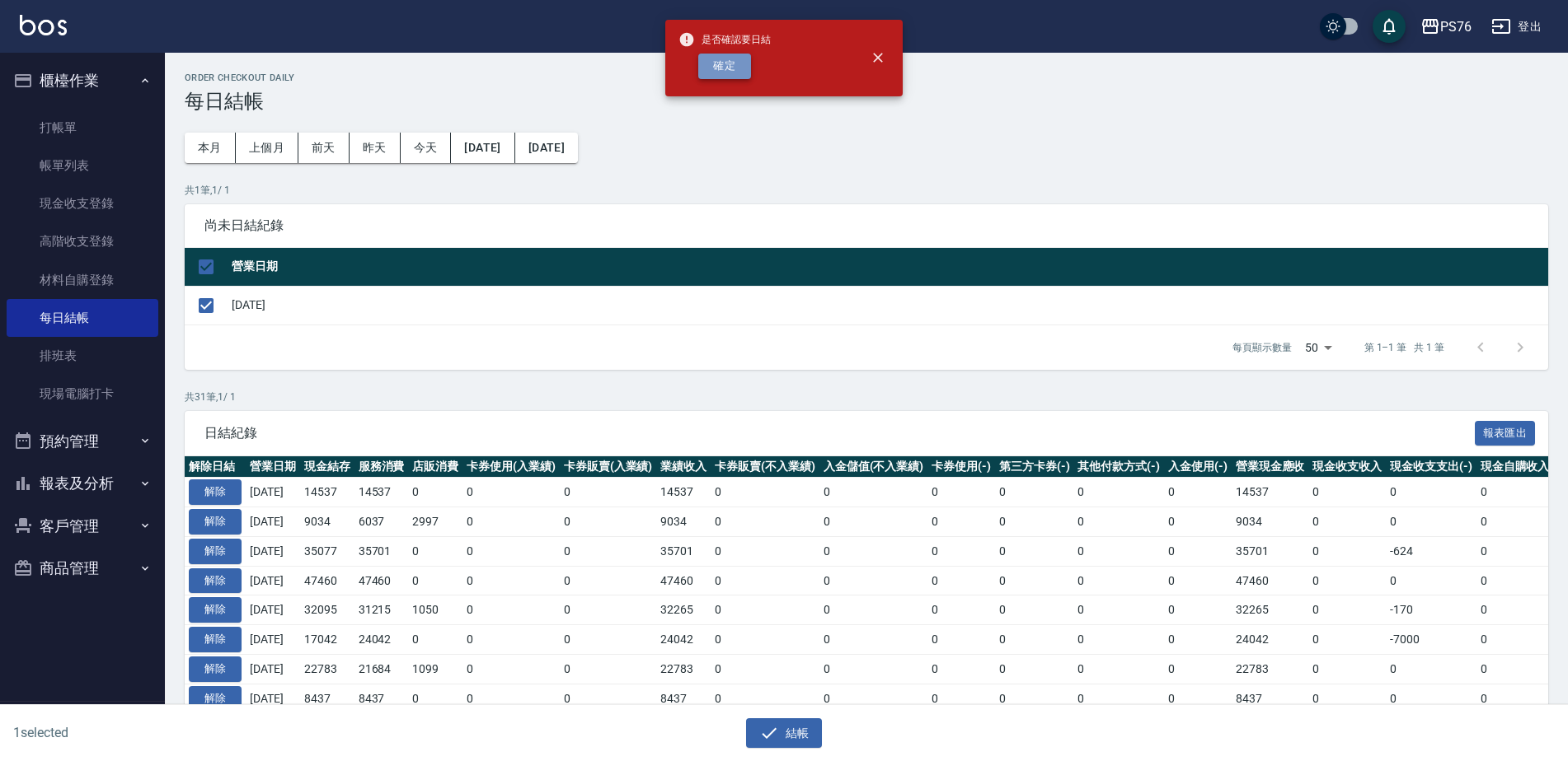
click at [720, 78] on button "確定" at bounding box center [725, 67] width 53 height 26
checkbox input "false"
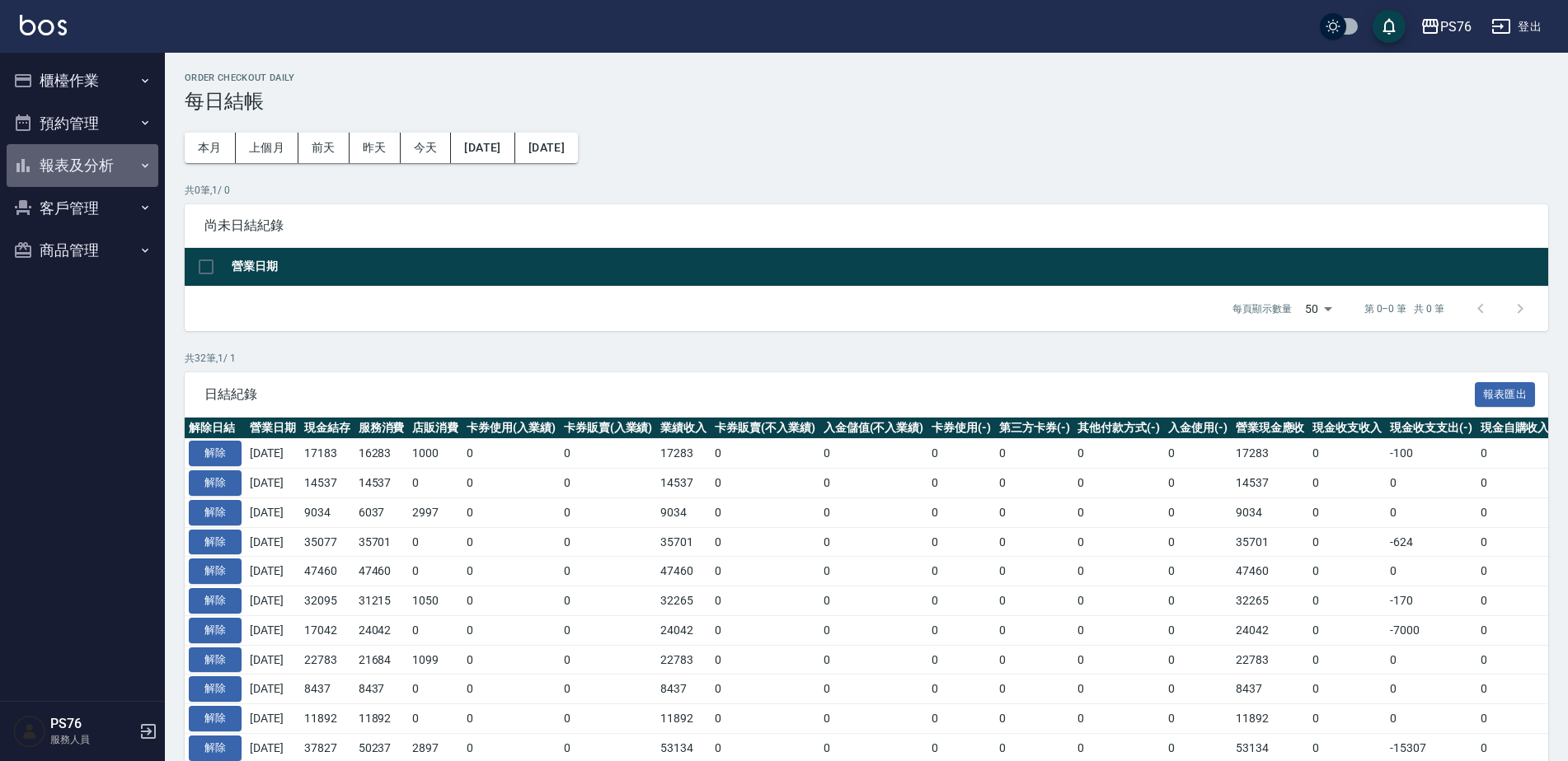
click at [127, 174] on button "報表及分析" at bounding box center [83, 166] width 152 height 43
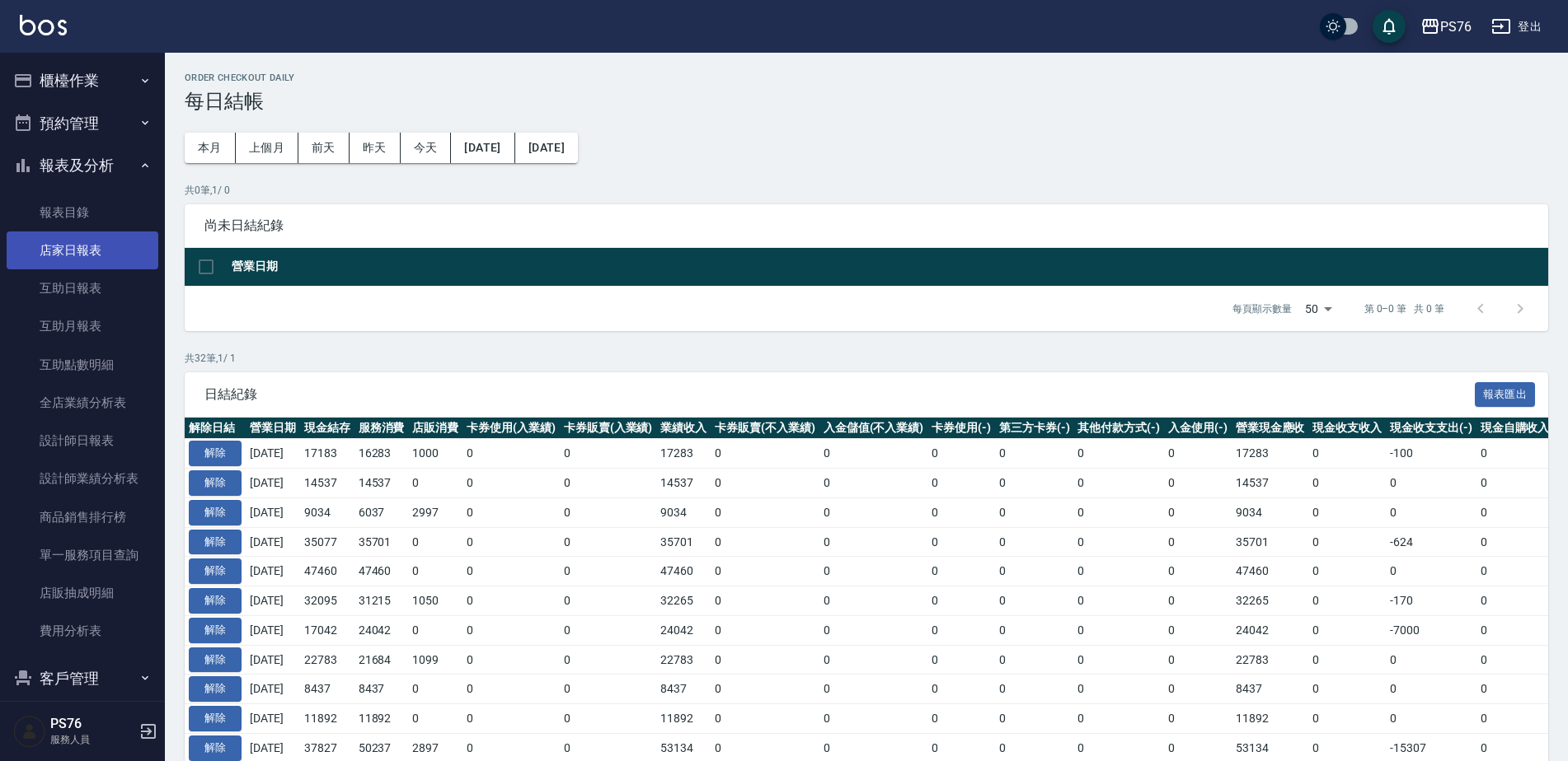
click at [108, 247] on link "店家日報表" at bounding box center [83, 250] width 152 height 38
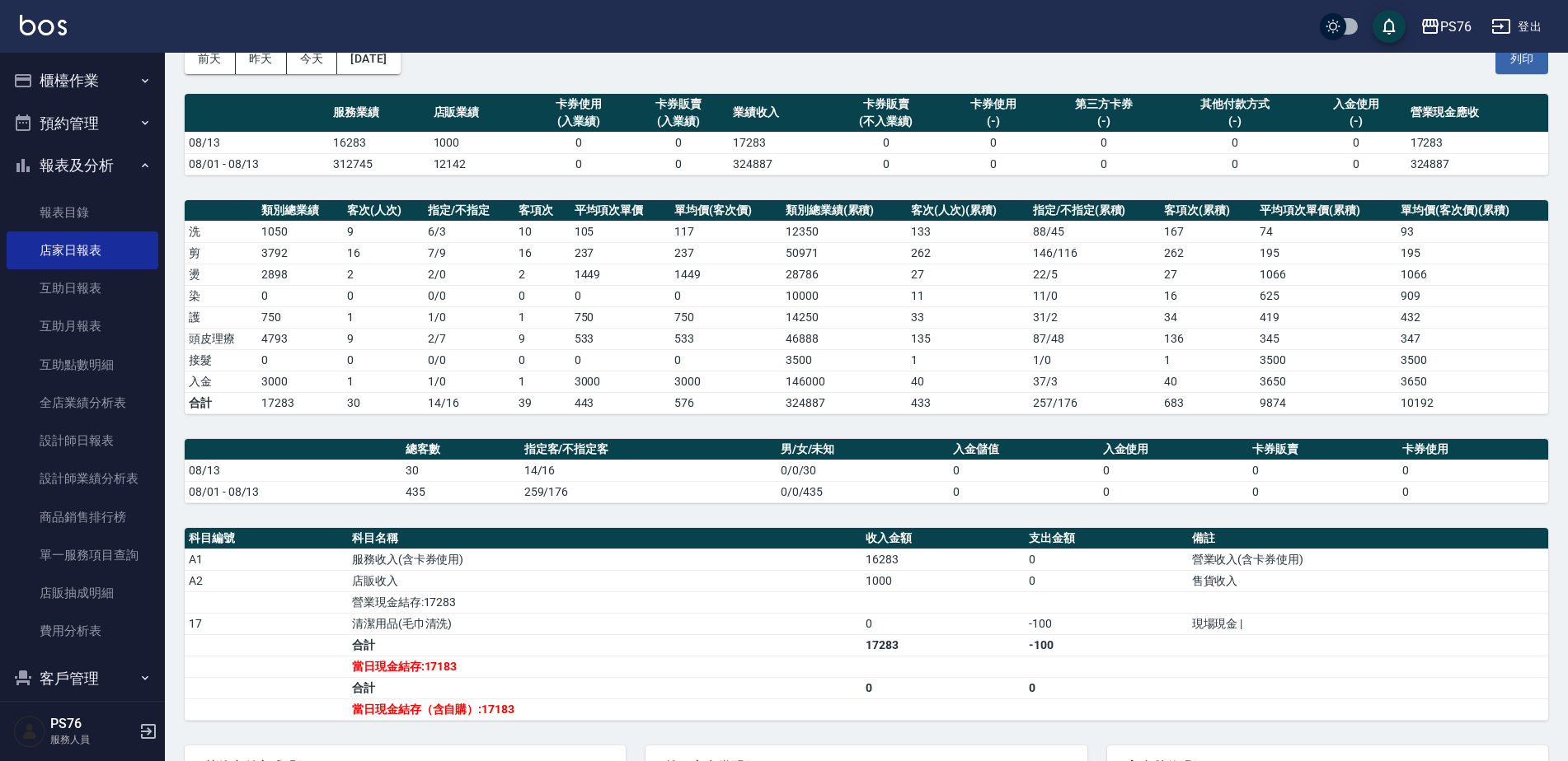
scroll to position [112, 0]
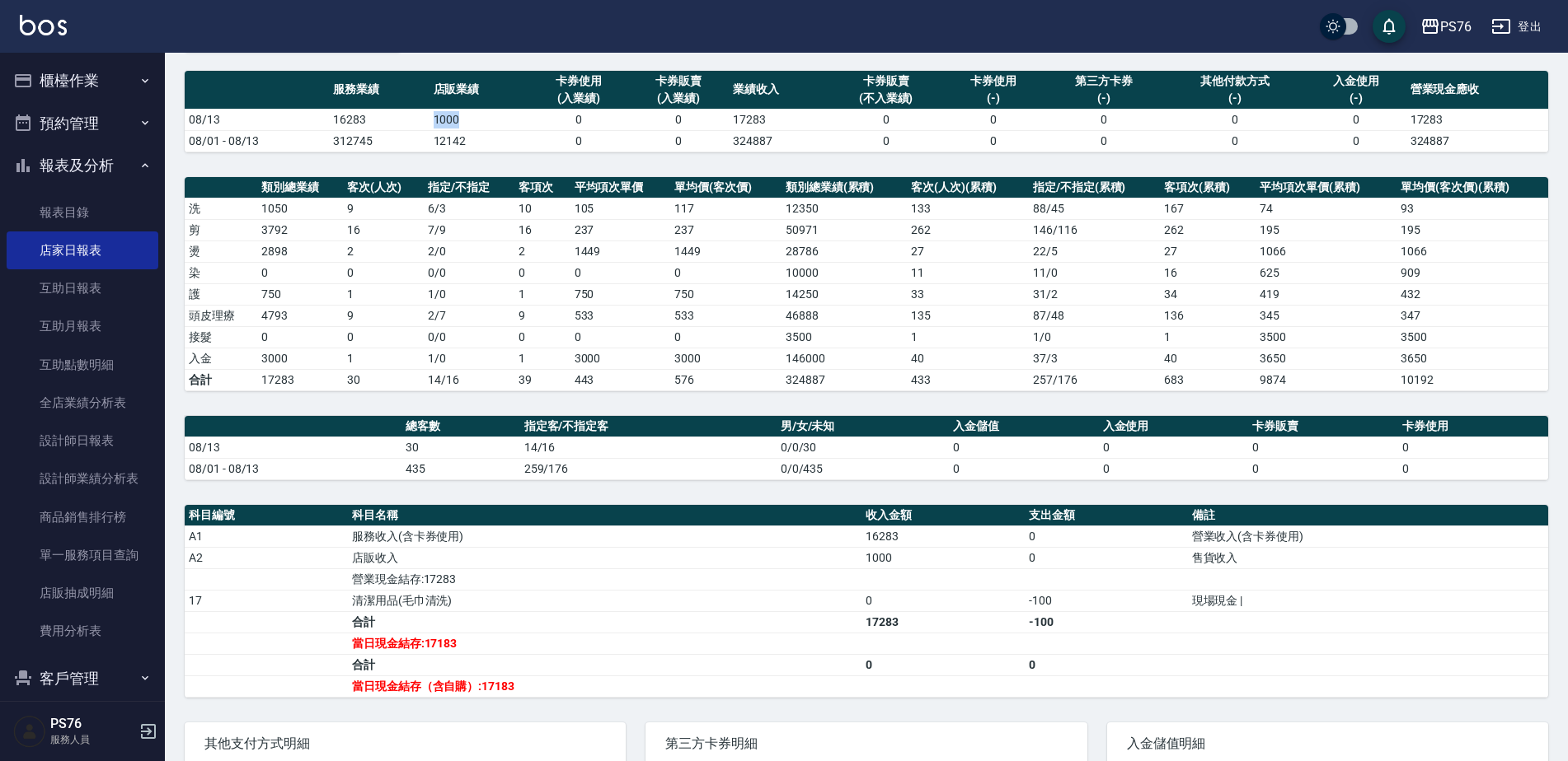
drag, startPoint x: 423, startPoint y: 125, endPoint x: 456, endPoint y: 125, distance: 33.0
click at [456, 125] on tr "08/13 16283 1000 0 0 17283 0 0 0 0 0 17283" at bounding box center [866, 119] width 1363 height 21
drag, startPoint x: 456, startPoint y: 125, endPoint x: 430, endPoint y: 211, distance: 89.8
click at [430, 211] on td "6 / 3" at bounding box center [469, 208] width 90 height 21
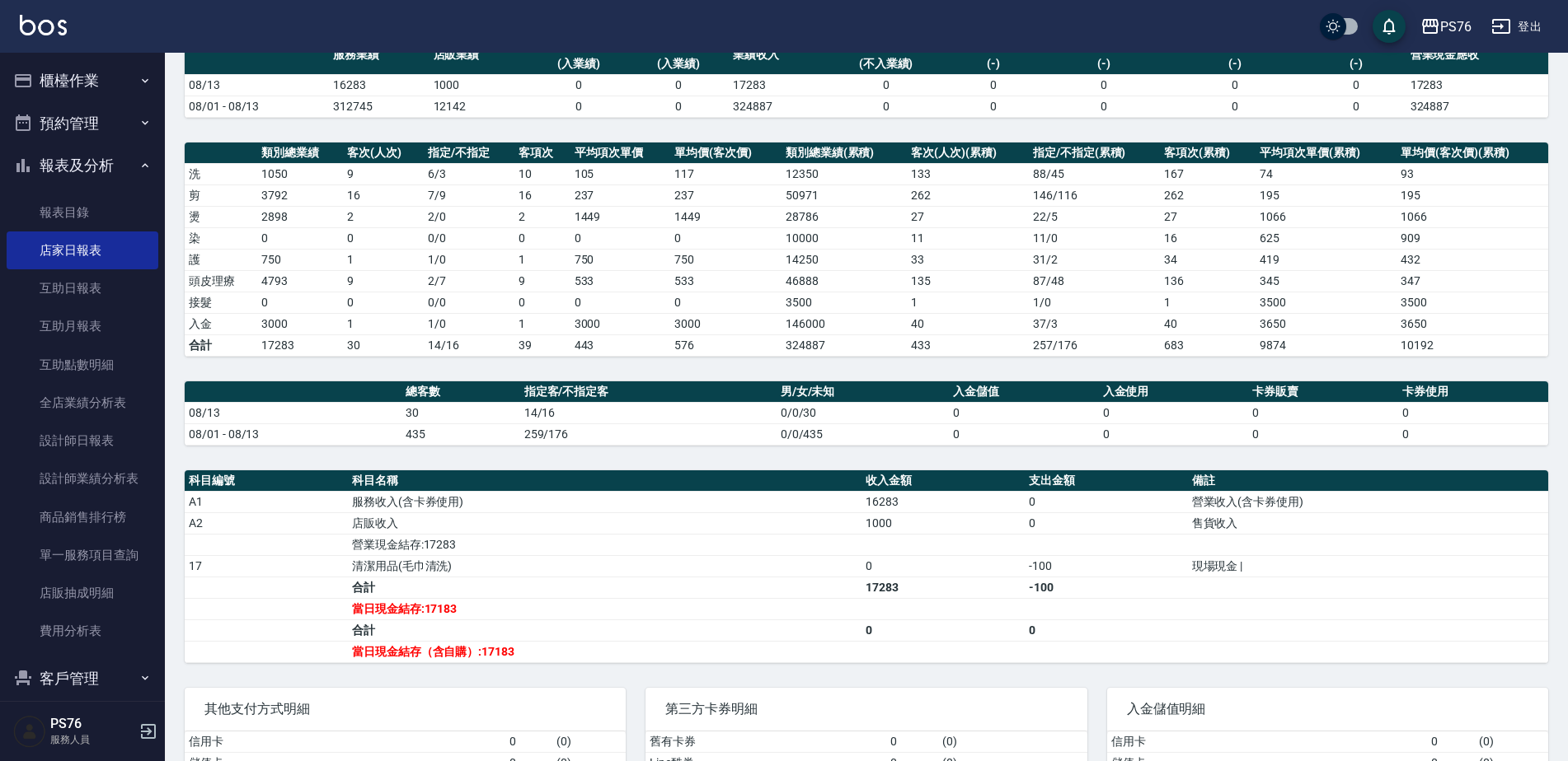
scroll to position [195, 0]
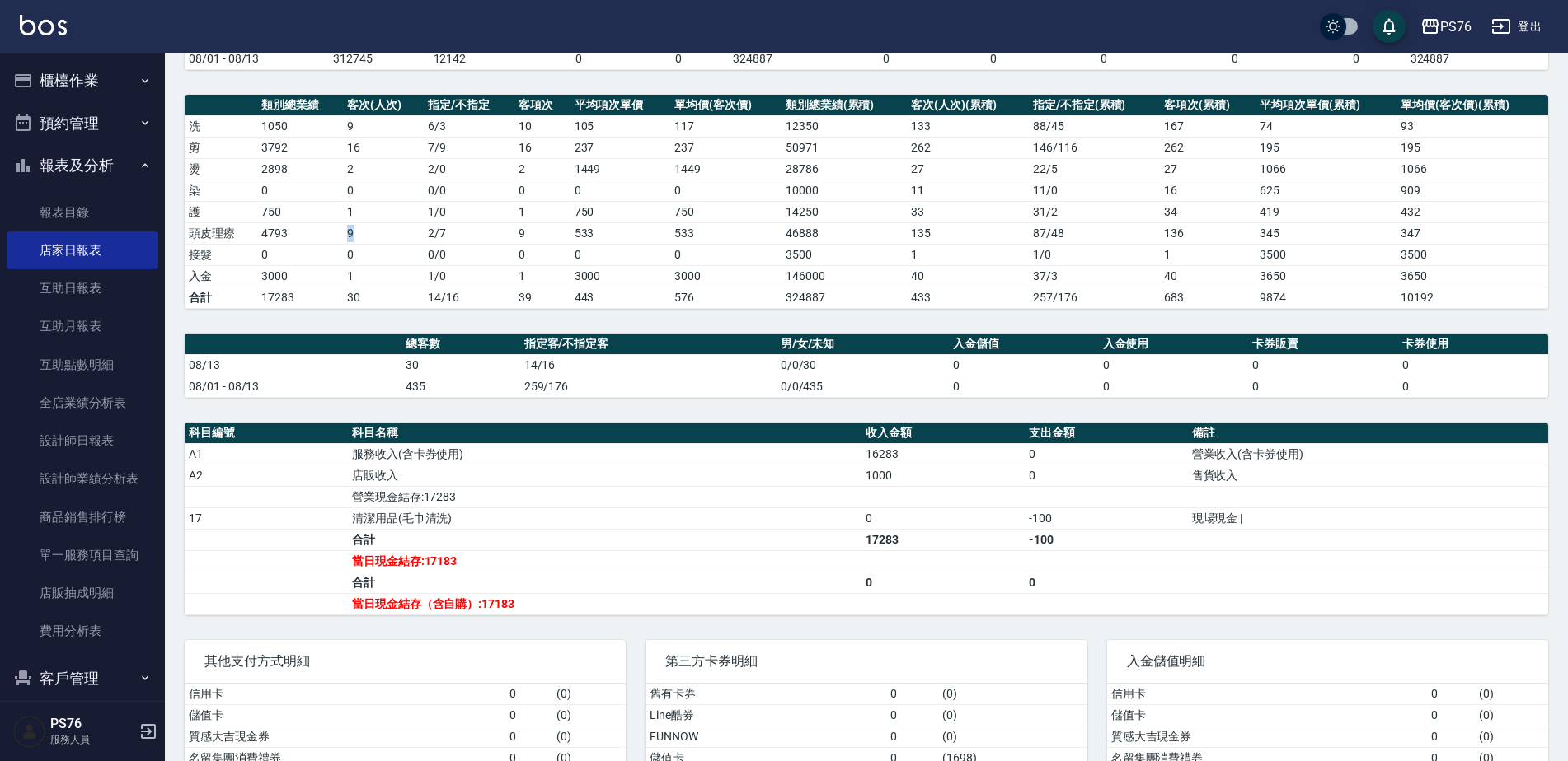
drag, startPoint x: 343, startPoint y: 231, endPoint x: 361, endPoint y: 233, distance: 18.1
click at [361, 233] on td "9" at bounding box center [383, 233] width 81 height 21
drag, startPoint x: 361, startPoint y: 233, endPoint x: 289, endPoint y: 279, distance: 85.4
click at [297, 276] on td "3000" at bounding box center [300, 276] width 85 height 21
drag, startPoint x: 255, startPoint y: 270, endPoint x: 283, endPoint y: 274, distance: 28.3
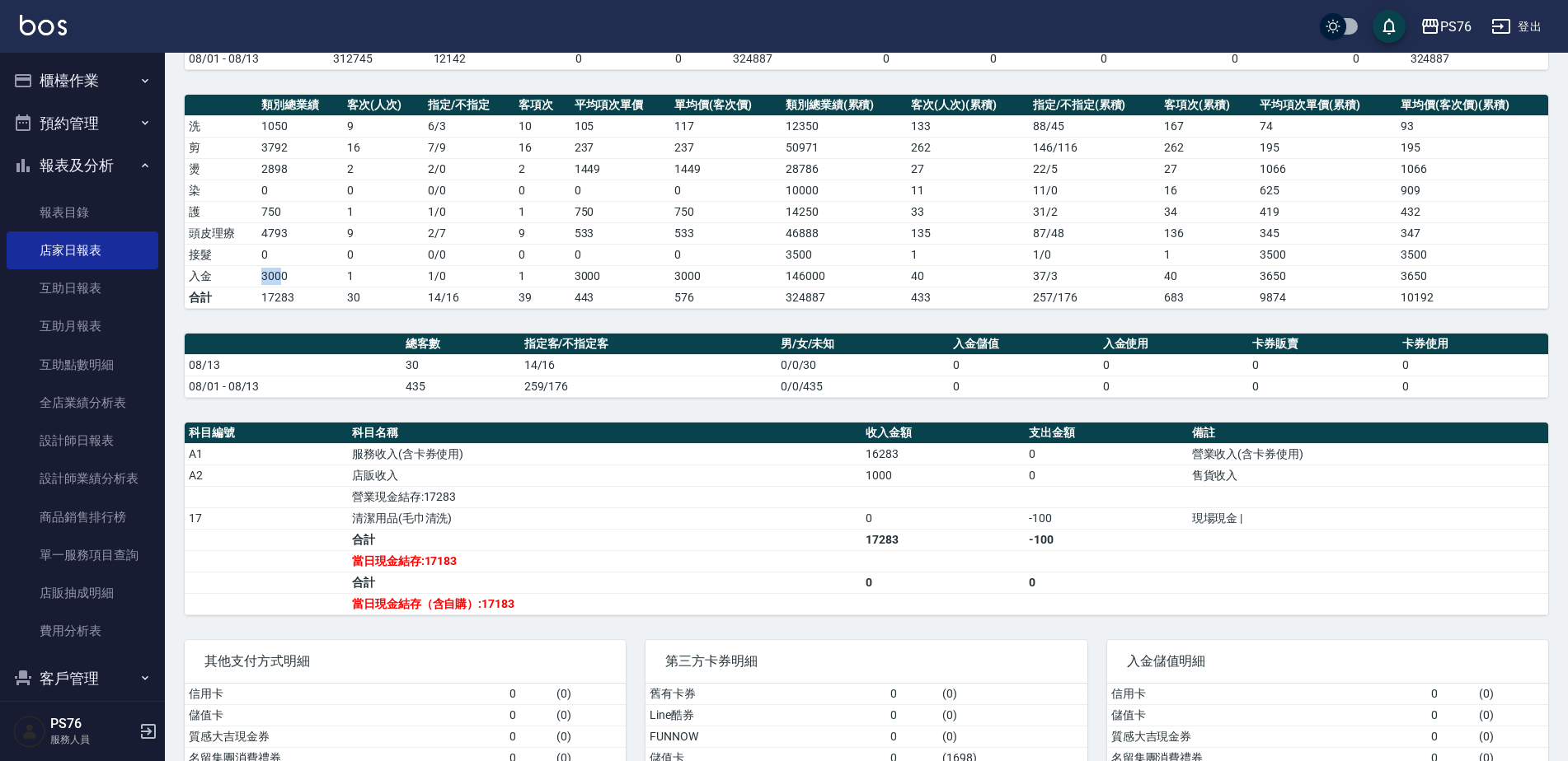
click at [283, 274] on tr "入金 3000 1 1 / 0 1 3000 3000 146000 40 37 / 3 40 3650 3650" at bounding box center [866, 276] width 1363 height 21
drag, startPoint x: 283, startPoint y: 274, endPoint x: 469, endPoint y: 403, distance: 226.4
click at [469, 403] on div "PS76 2025-08-13 店家日報表 列印時間： 2025-08-13-21:16 Merchant Daily Report 店家日報表 前天 昨天 …" at bounding box center [866, 345] width 1403 height 973
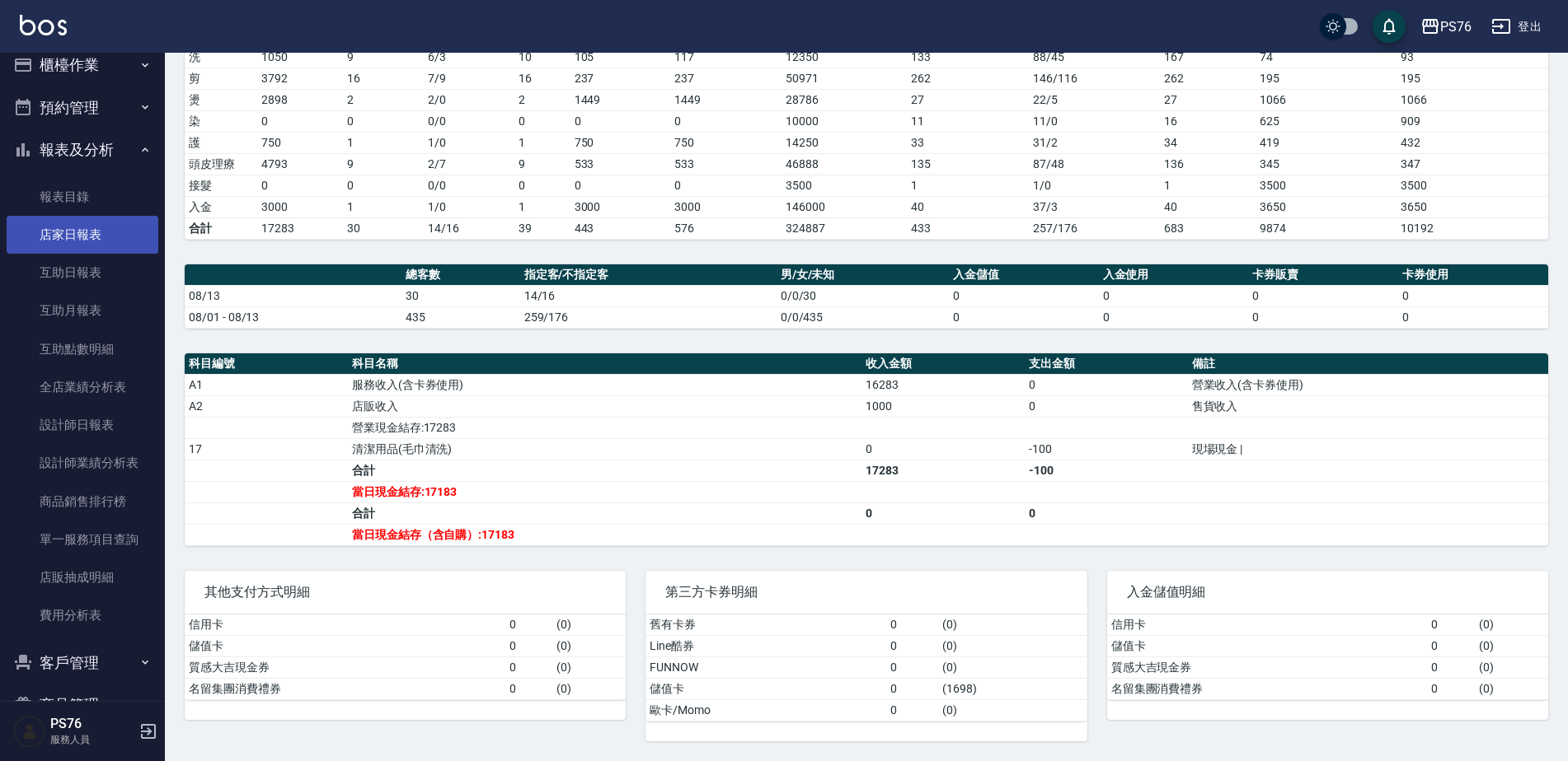
scroll to position [61, 0]
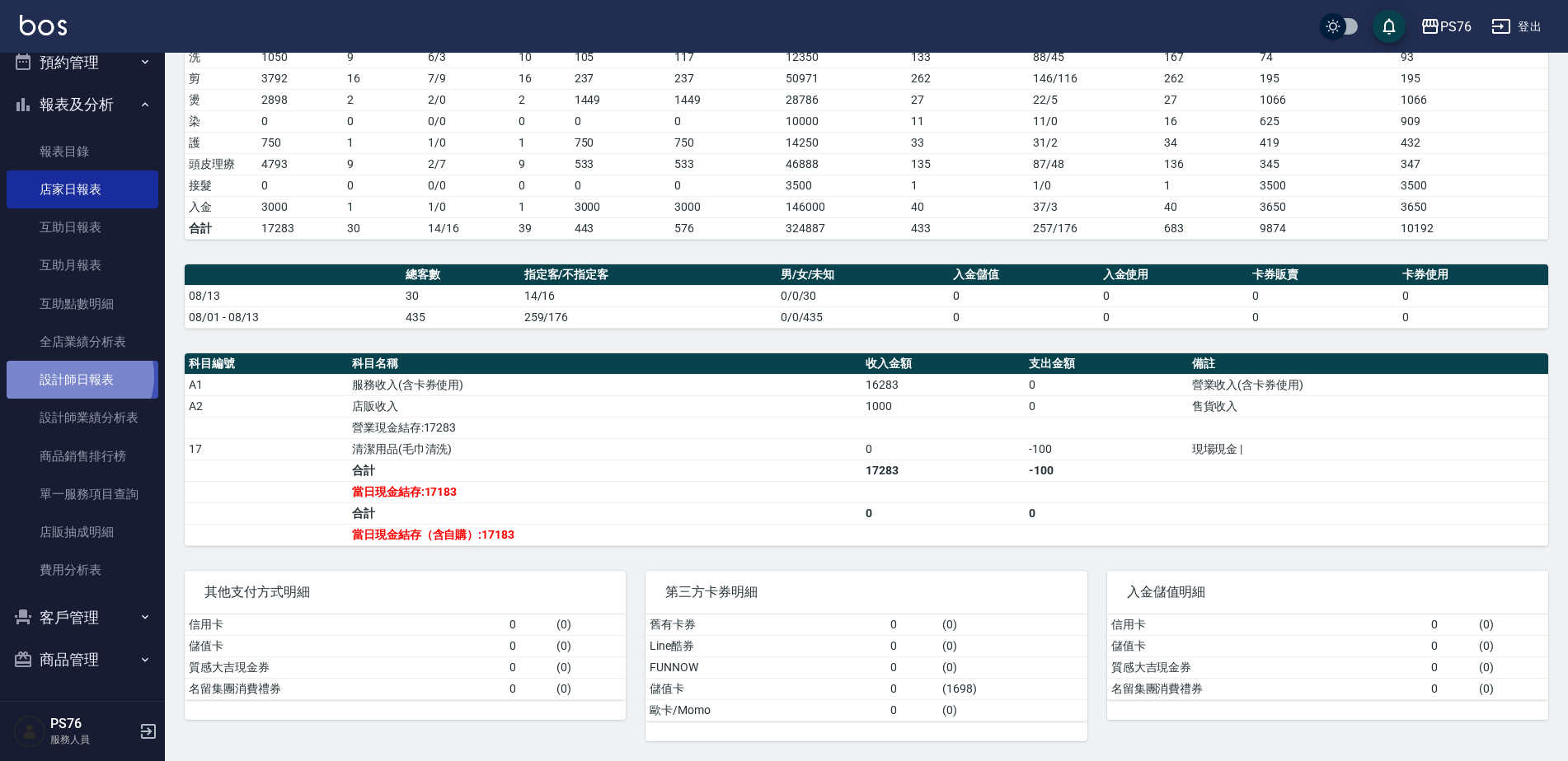
click at [77, 376] on link "設計師日報表" at bounding box center [83, 380] width 152 height 38
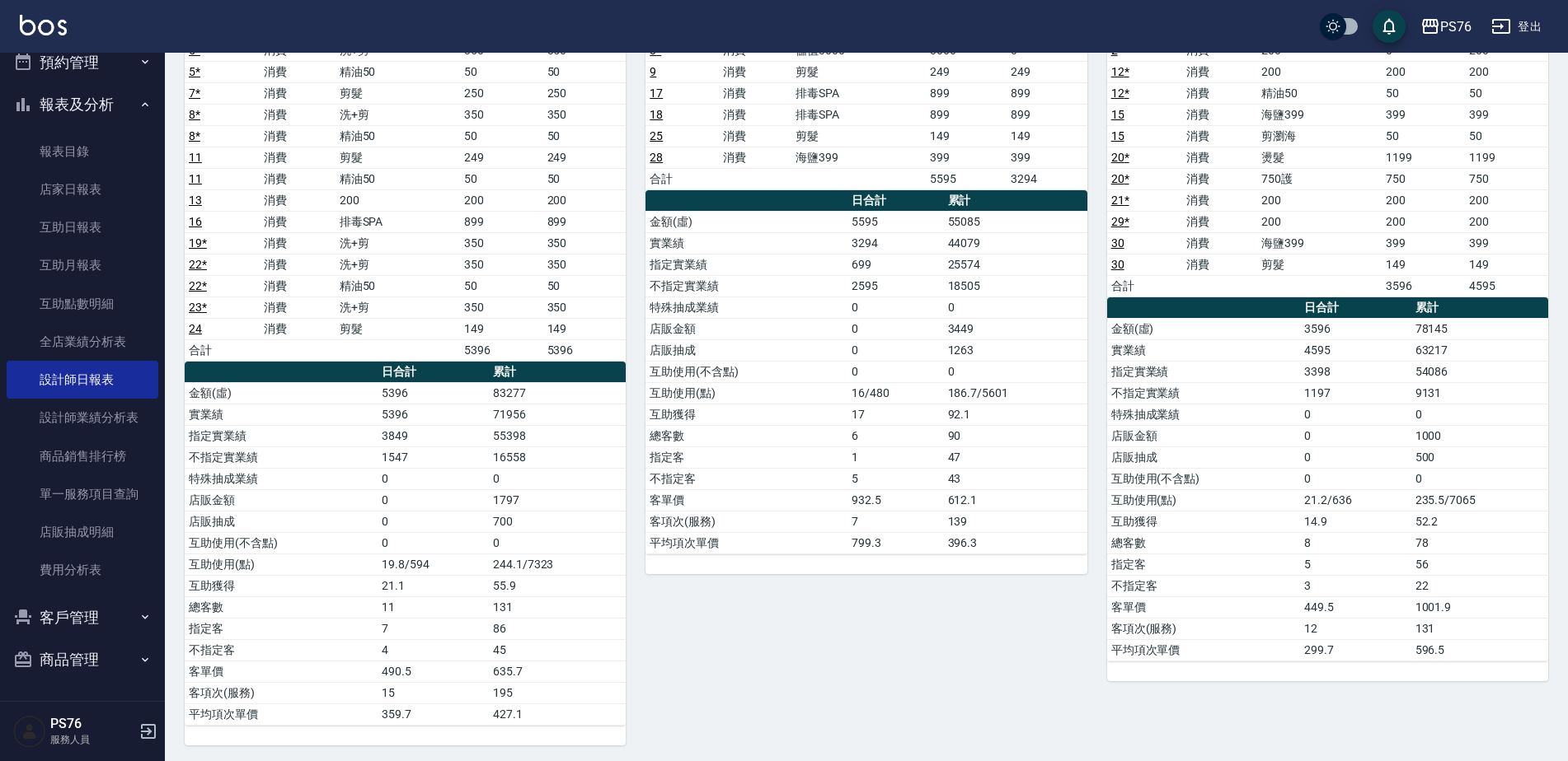
scroll to position [193, 0]
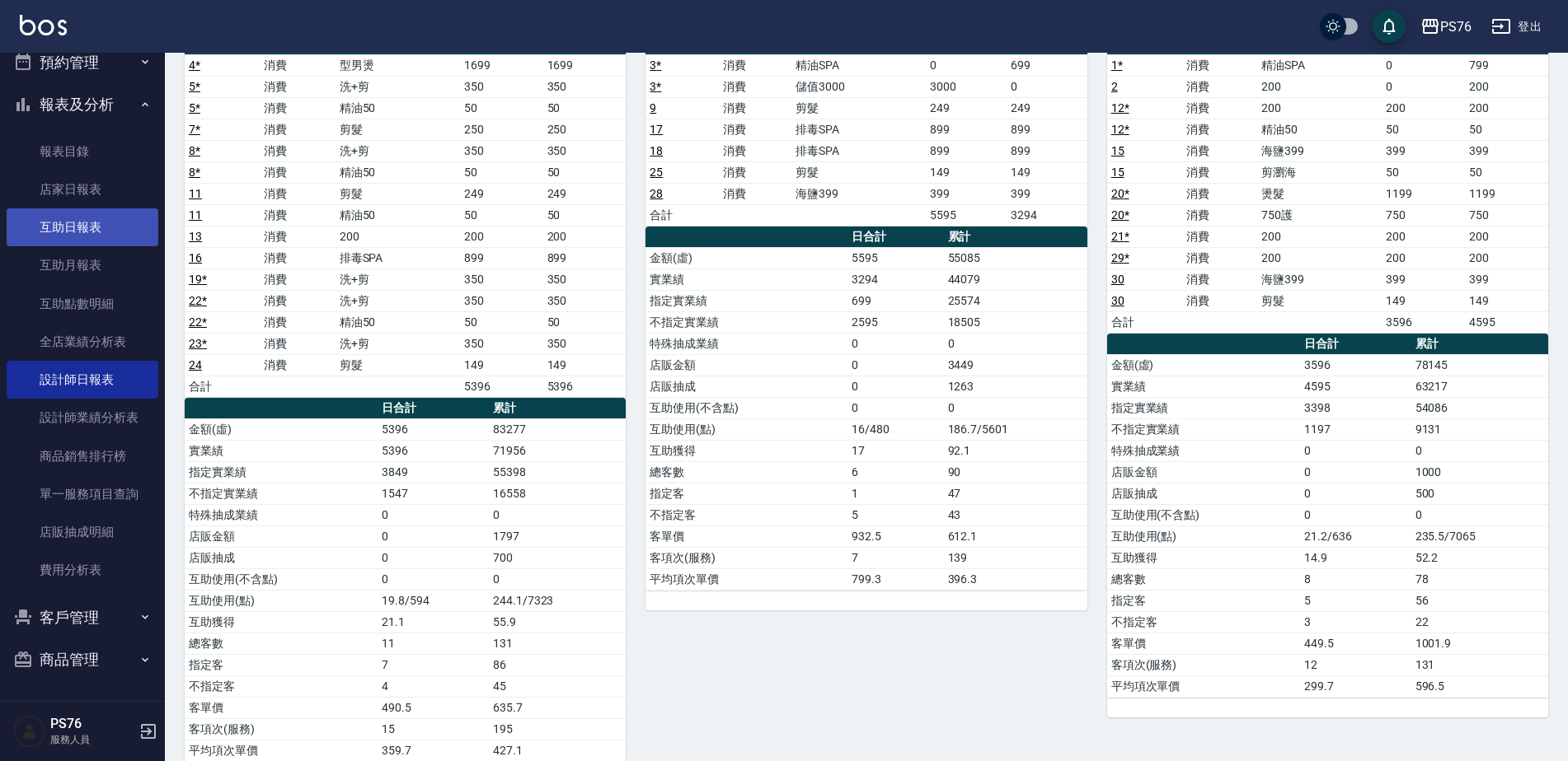
click at [102, 232] on link "互助日報表" at bounding box center [83, 227] width 152 height 38
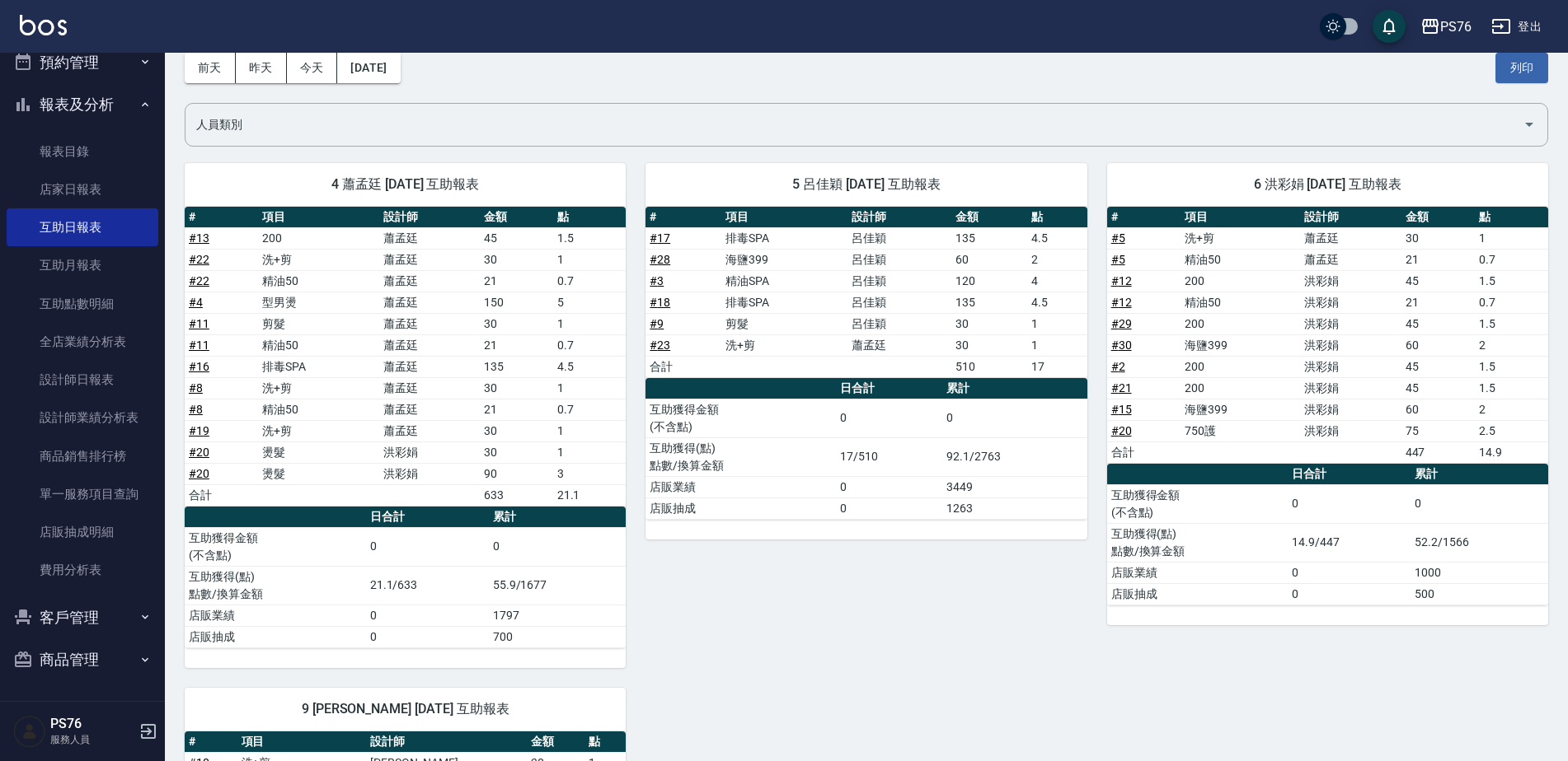
scroll to position [59, 0]
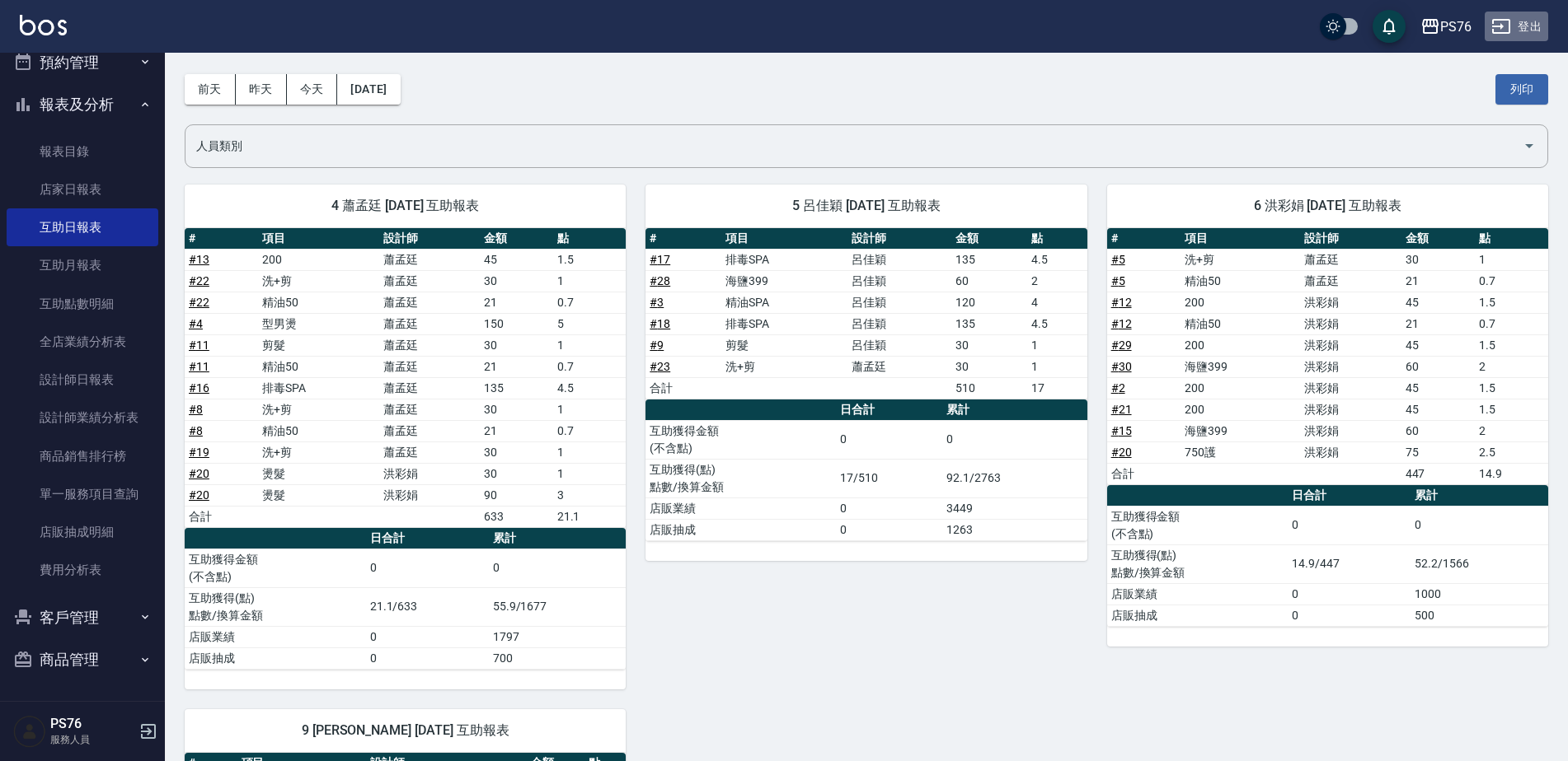
click at [1528, 26] on button "登出" at bounding box center [1516, 27] width 63 height 31
